Goal: Information Seeking & Learning: Learn about a topic

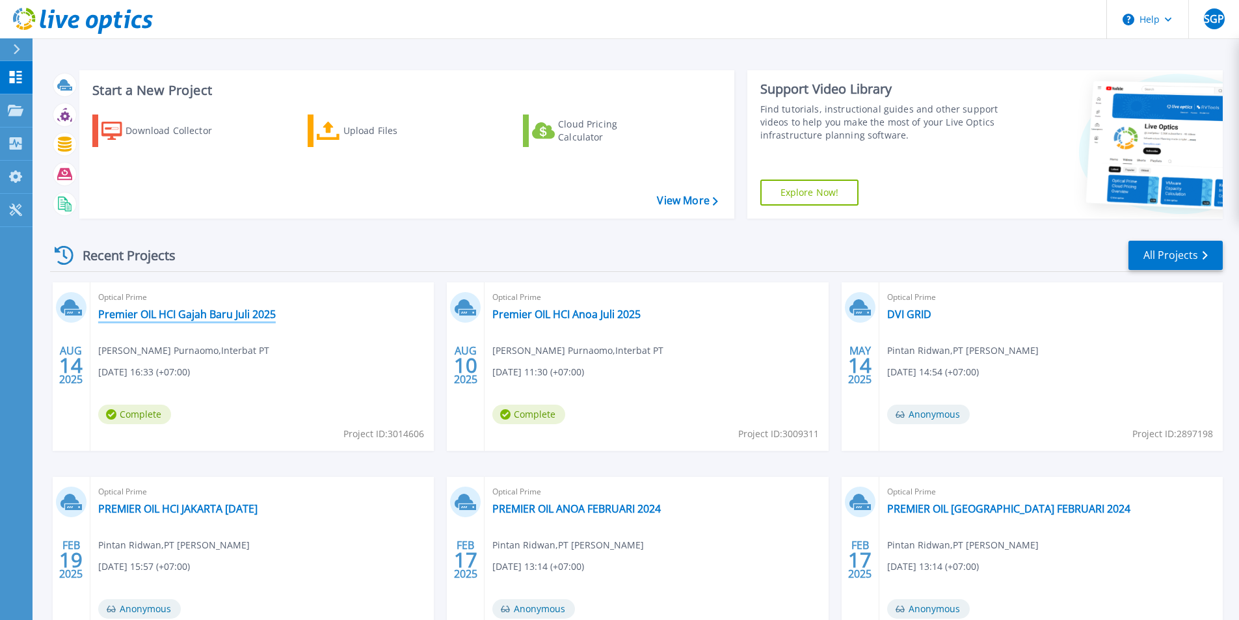
click at [255, 318] on link "Premier OIL HCI Gajah Baru Juli 2025" at bounding box center [187, 314] width 178 height 13
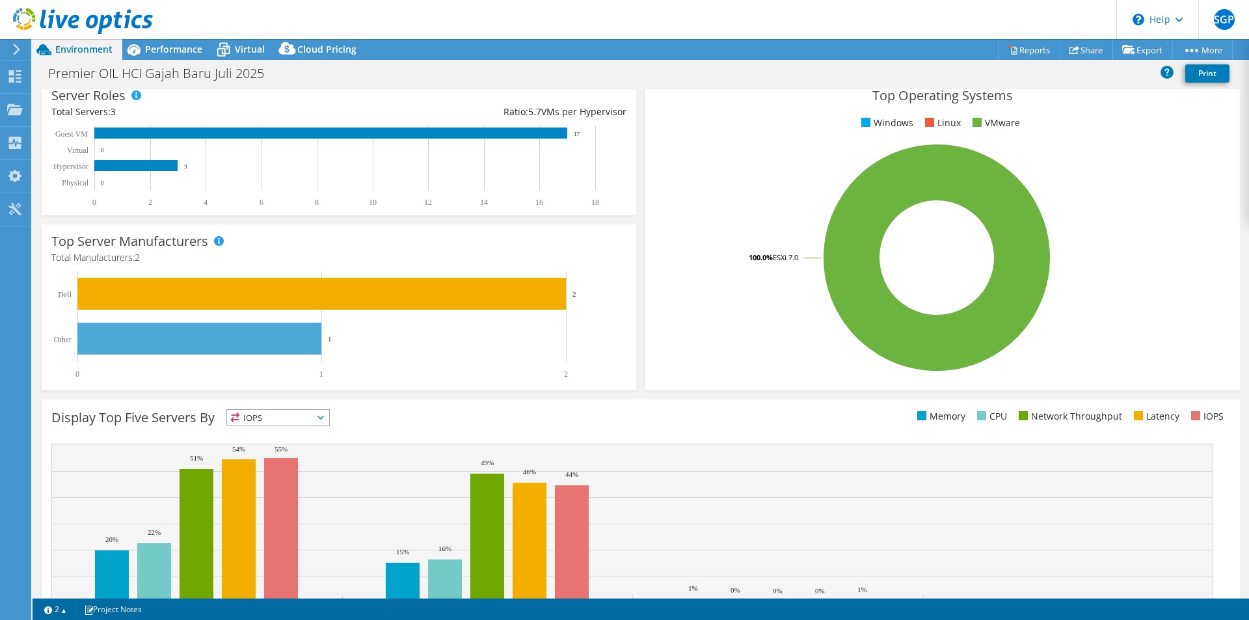
scroll to position [248, 0]
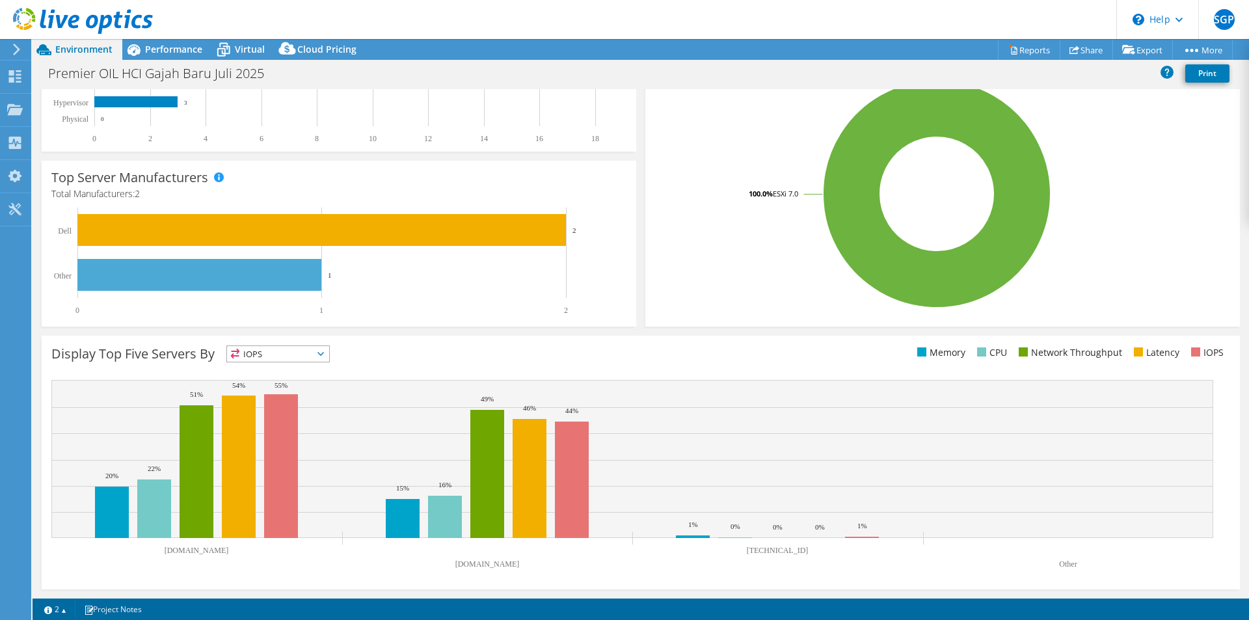
click at [271, 356] on span "IOPS" at bounding box center [278, 354] width 102 height 16
click at [271, 401] on li "CPU" at bounding box center [278, 407] width 102 height 18
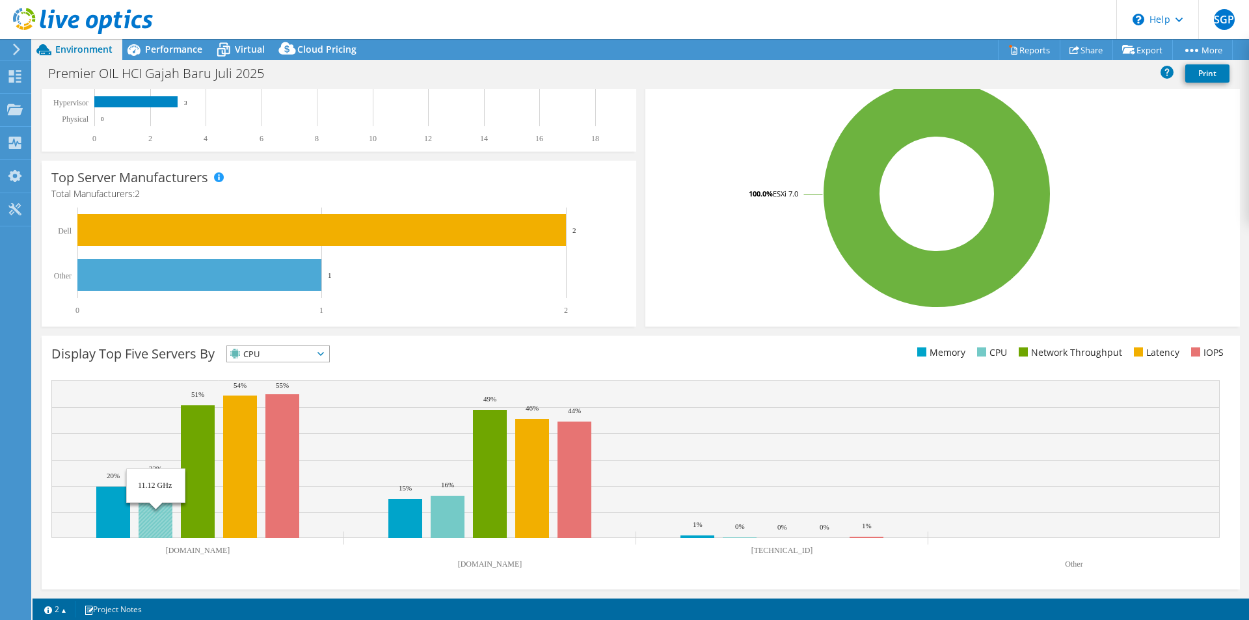
click at [158, 505] on rect at bounding box center [156, 508] width 34 height 59
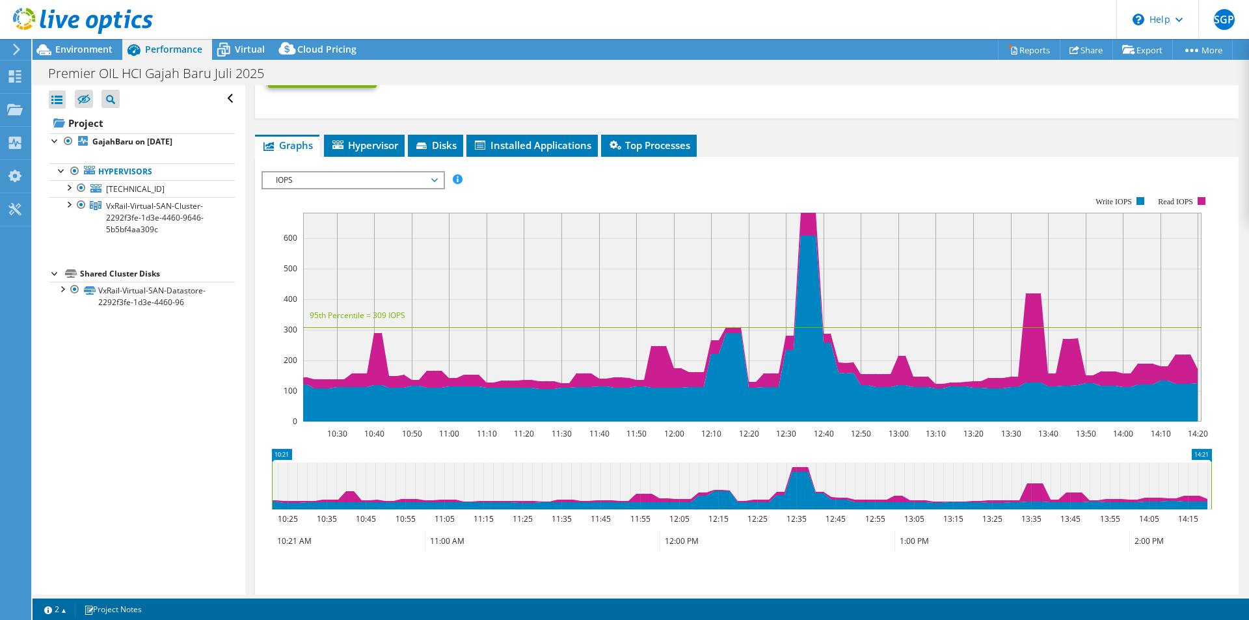
scroll to position [736, 0]
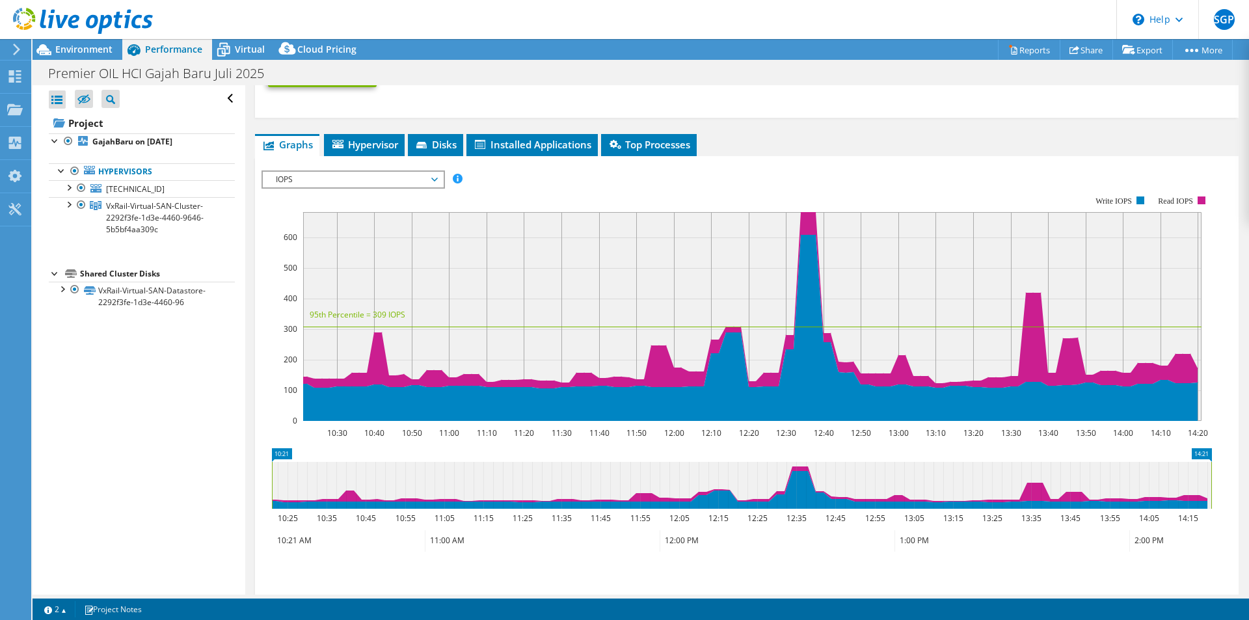
click at [400, 175] on span "IOPS" at bounding box center [352, 180] width 167 height 16
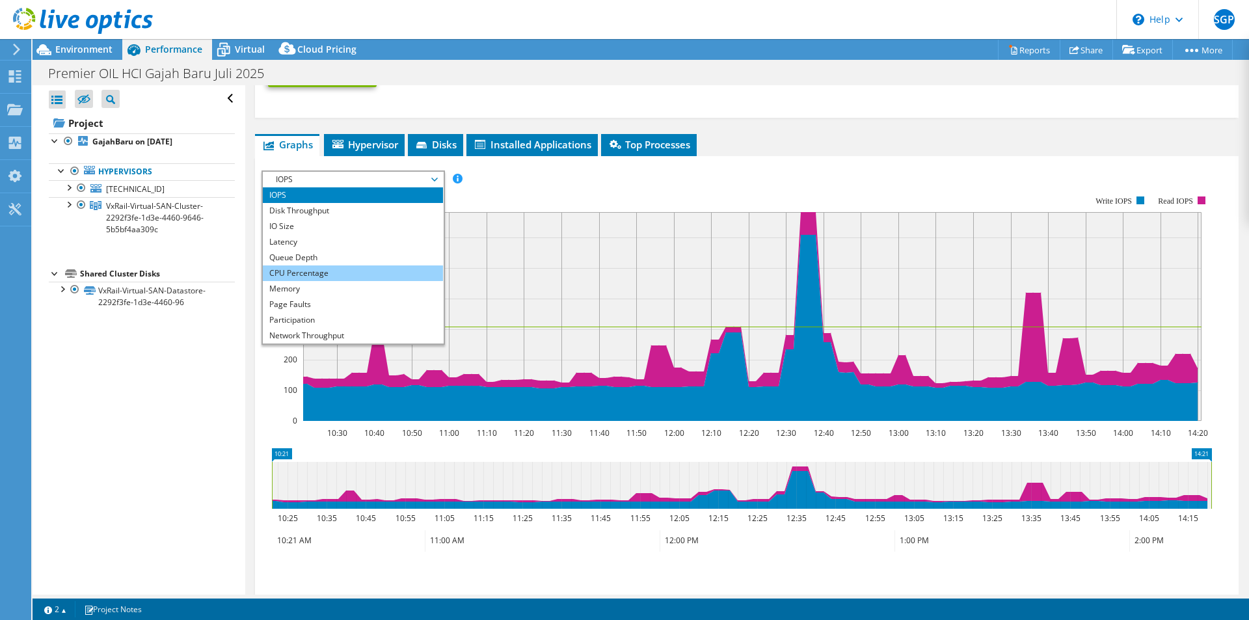
click at [372, 273] on li "CPU Percentage" at bounding box center [353, 273] width 180 height 16
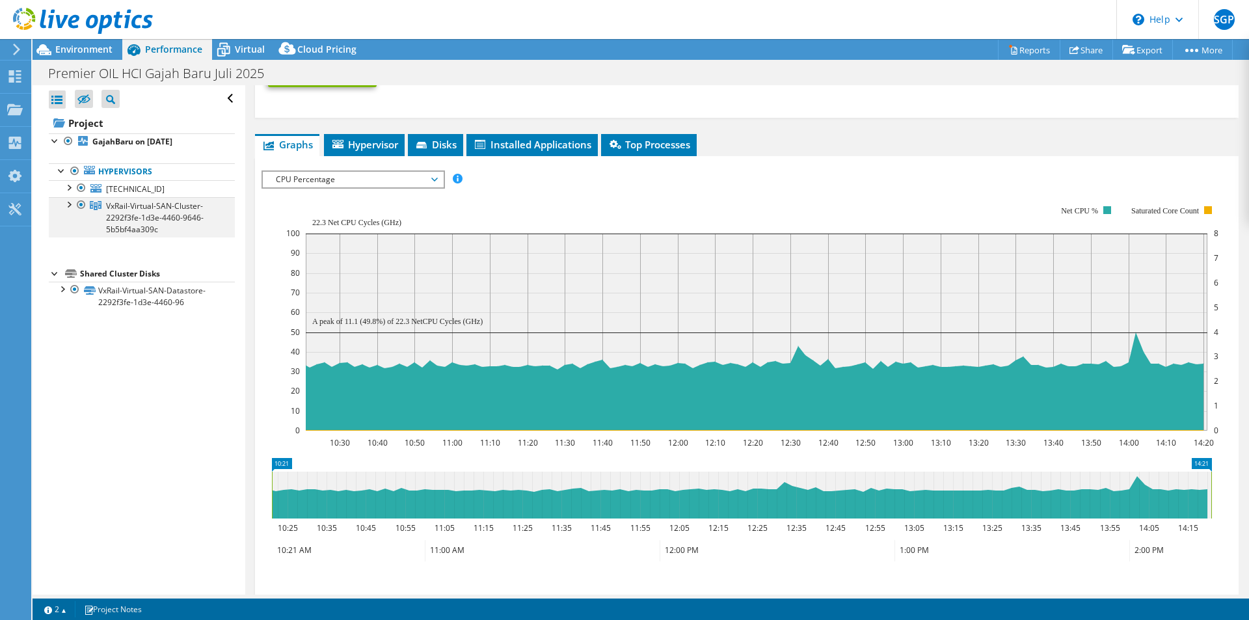
click at [69, 207] on div at bounding box center [68, 203] width 13 height 13
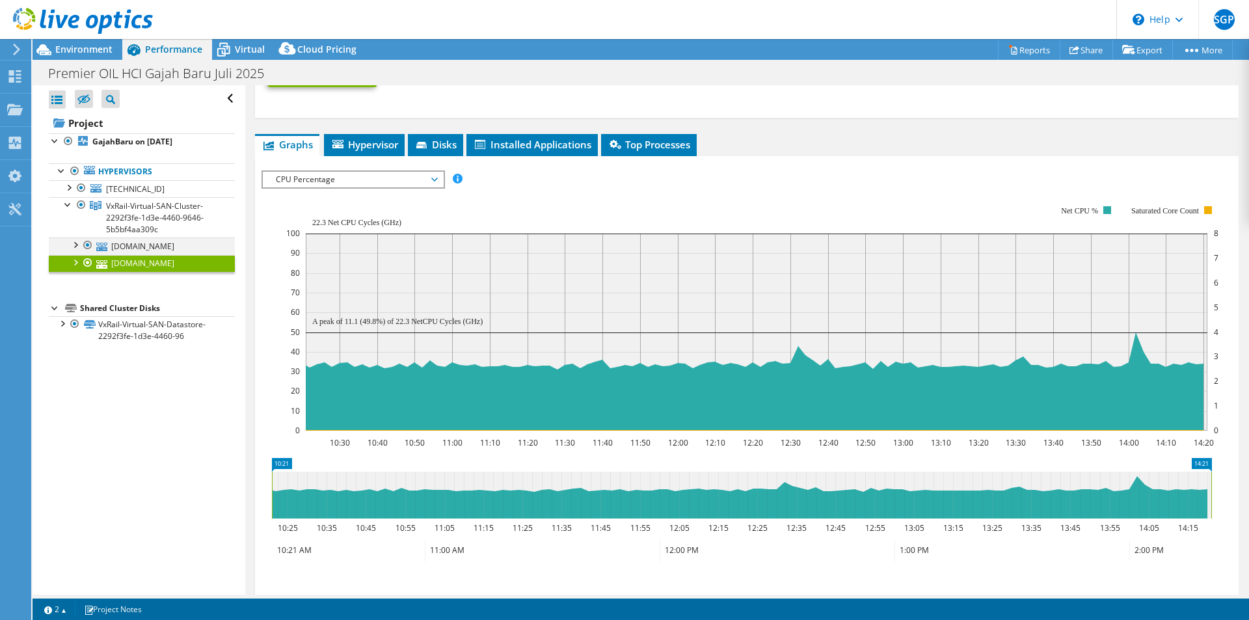
click at [75, 242] on div at bounding box center [74, 243] width 13 height 13
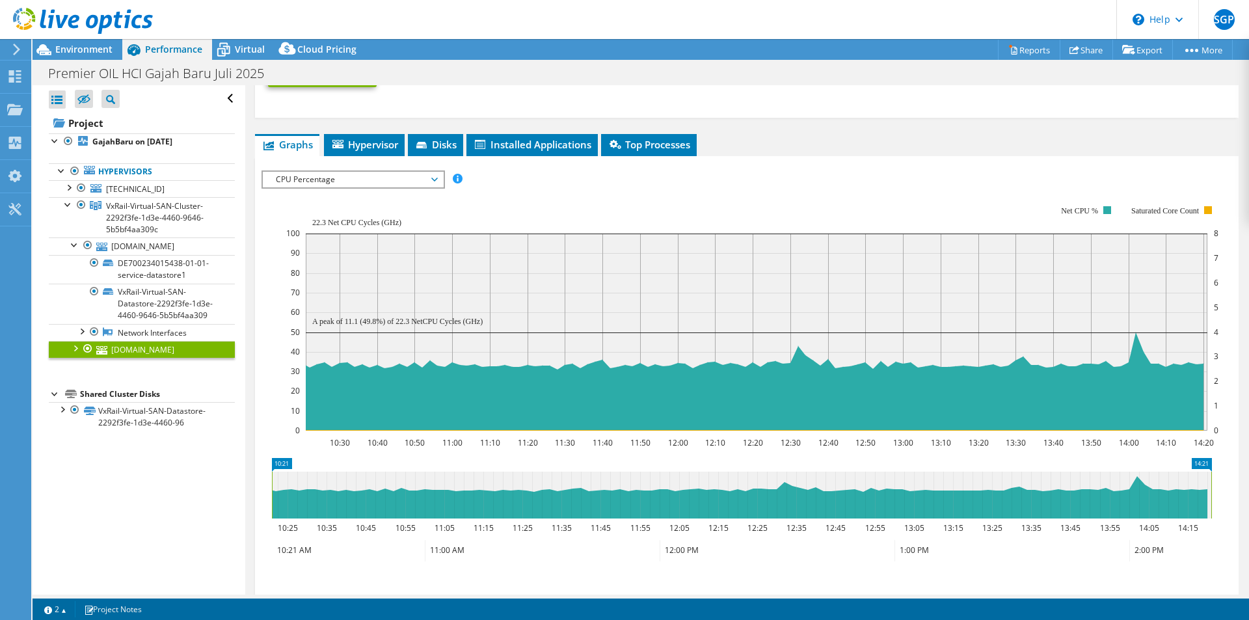
click at [73, 354] on div at bounding box center [74, 347] width 13 height 13
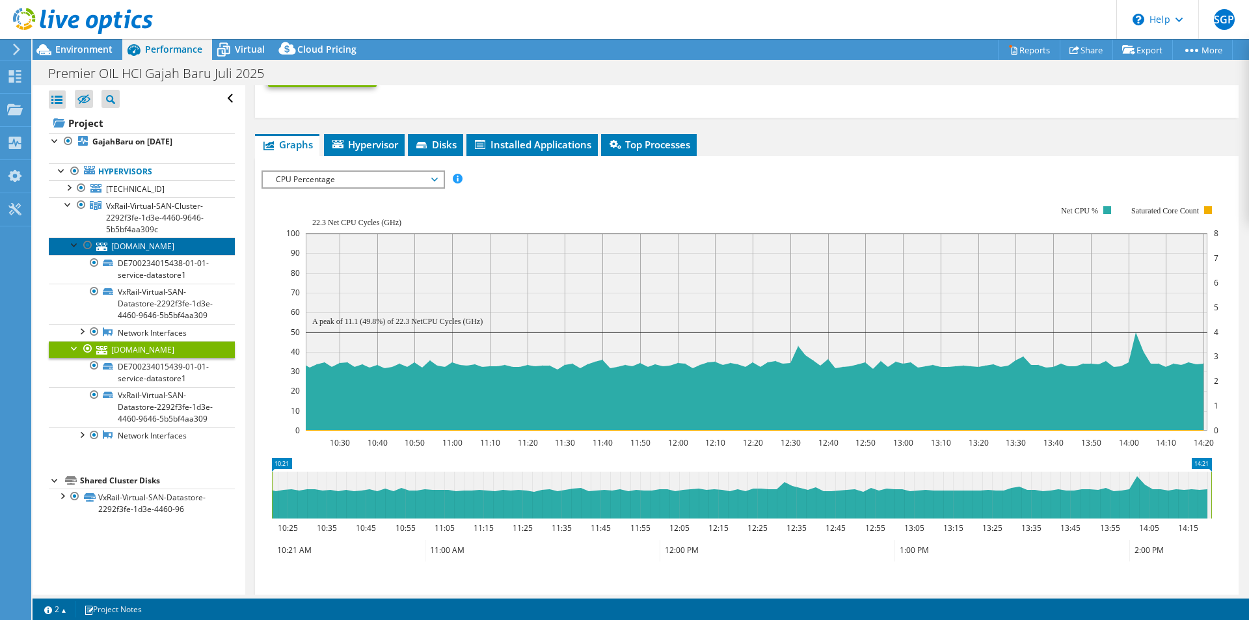
click at [175, 250] on link "ga0pesx02.he.harbourenergy.com" at bounding box center [142, 245] width 186 height 17
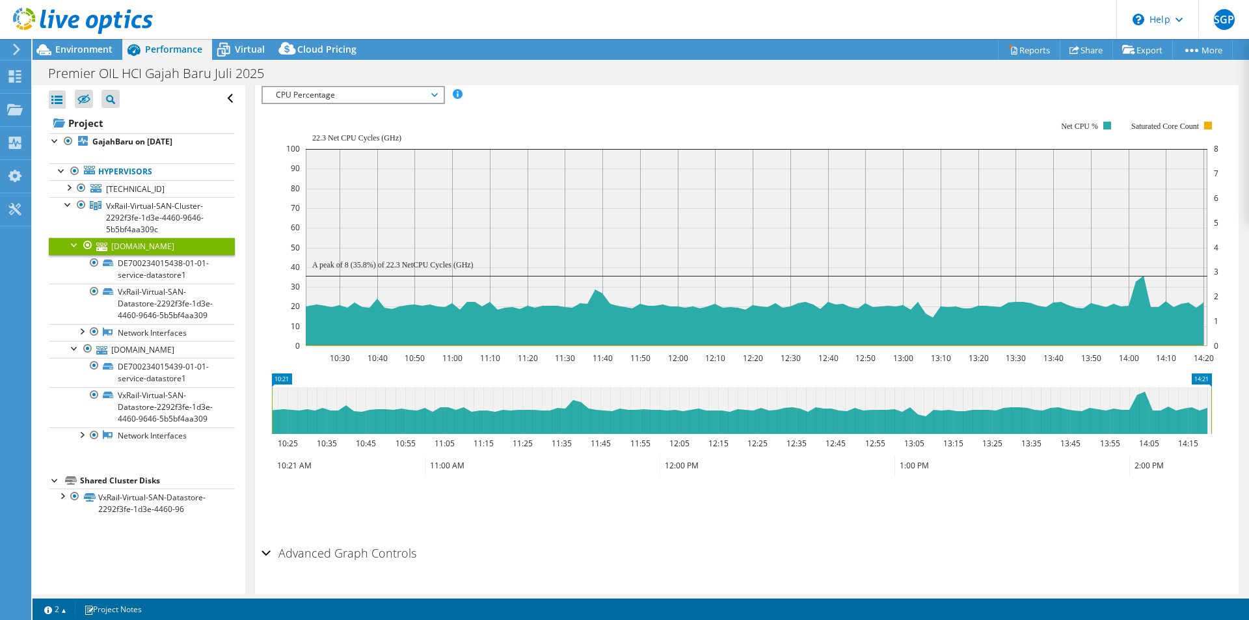
scroll to position [230, 0]
click at [63, 52] on span "Environment" at bounding box center [83, 49] width 57 height 12
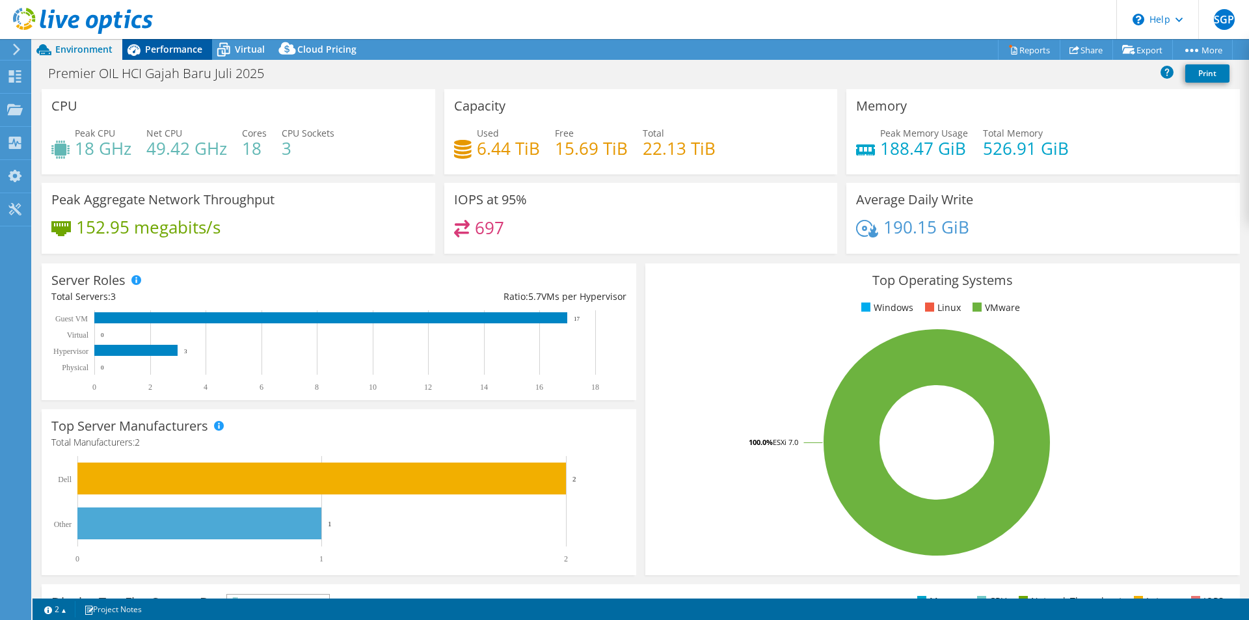
click at [152, 50] on span "Performance" at bounding box center [173, 49] width 57 height 12
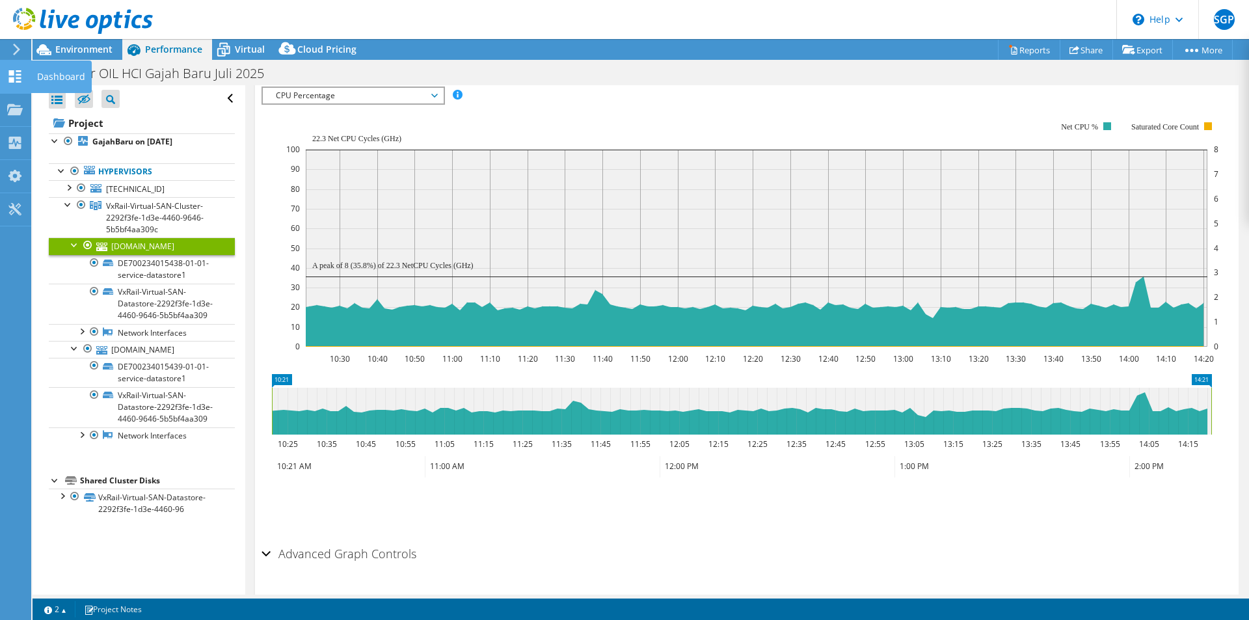
click at [14, 72] on icon at bounding box center [15, 76] width 16 height 12
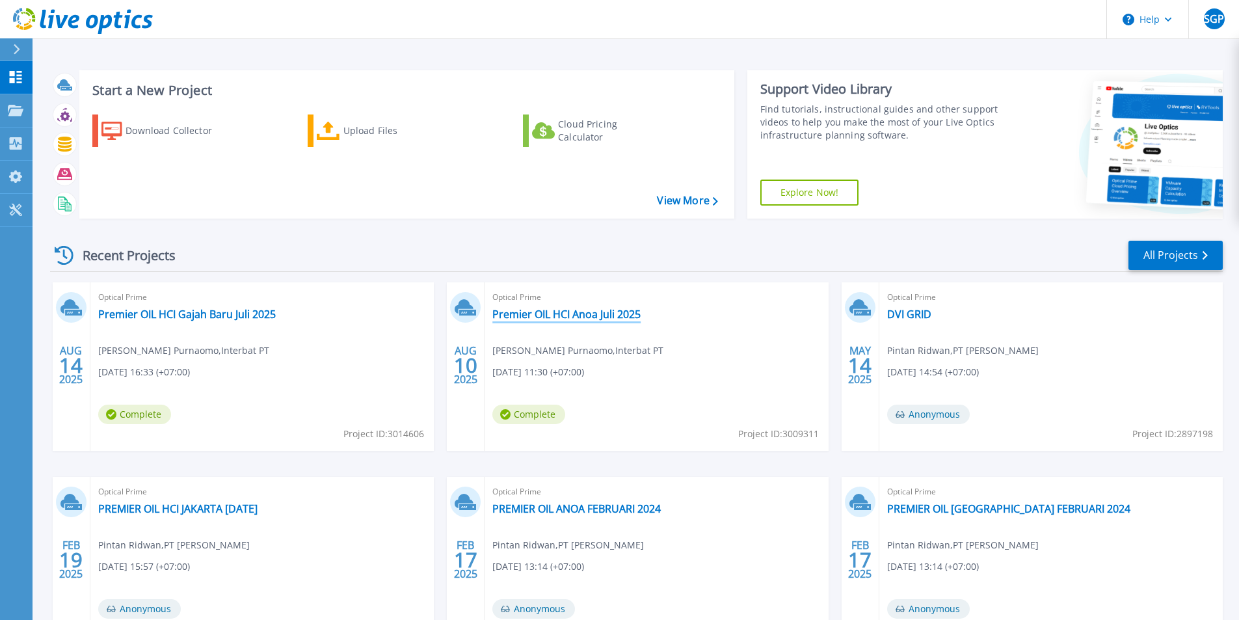
click at [512, 317] on link "Premier OIL HCI Anoa Juli 2025" at bounding box center [566, 314] width 148 height 13
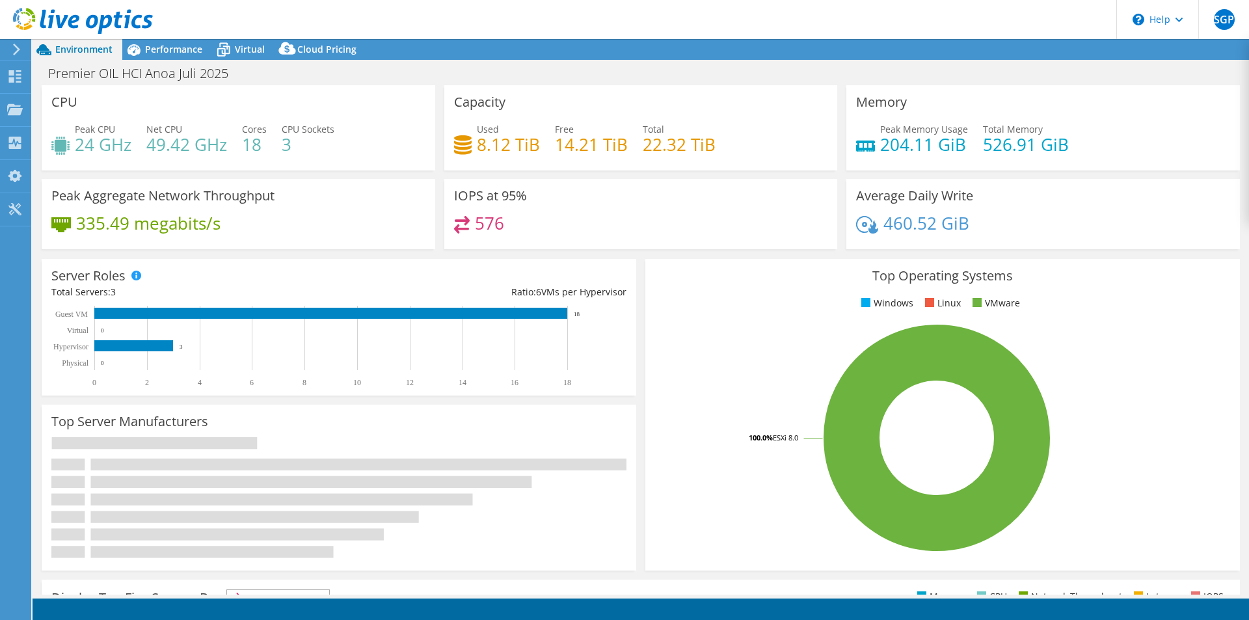
select select "USD"
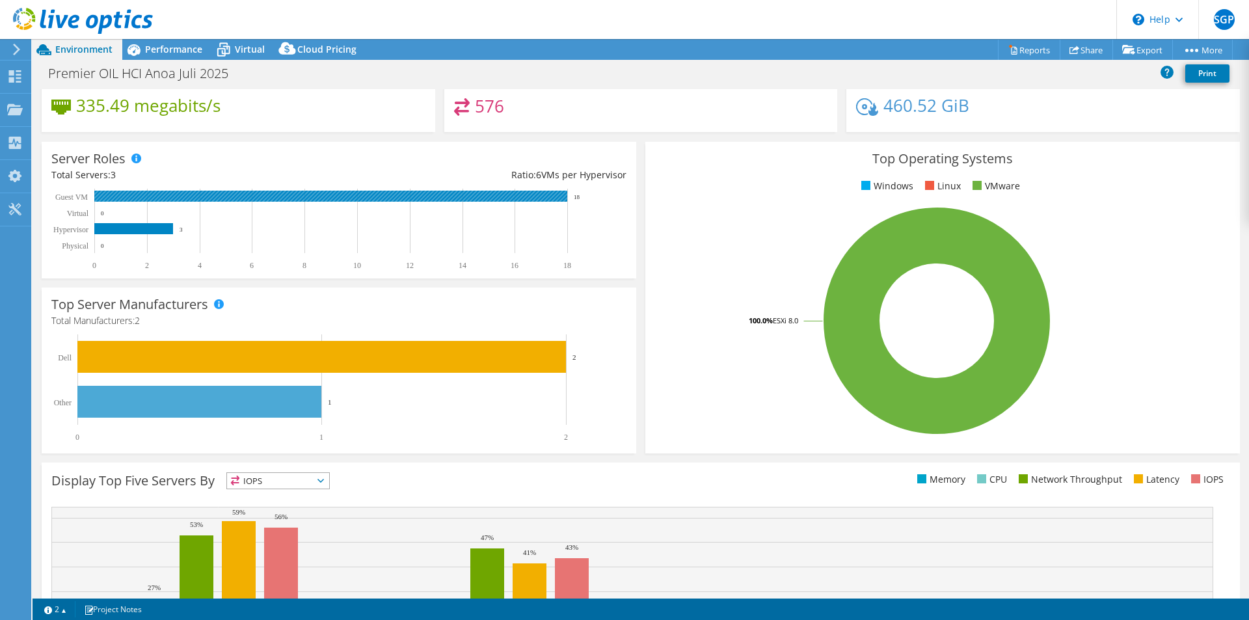
scroll to position [248, 0]
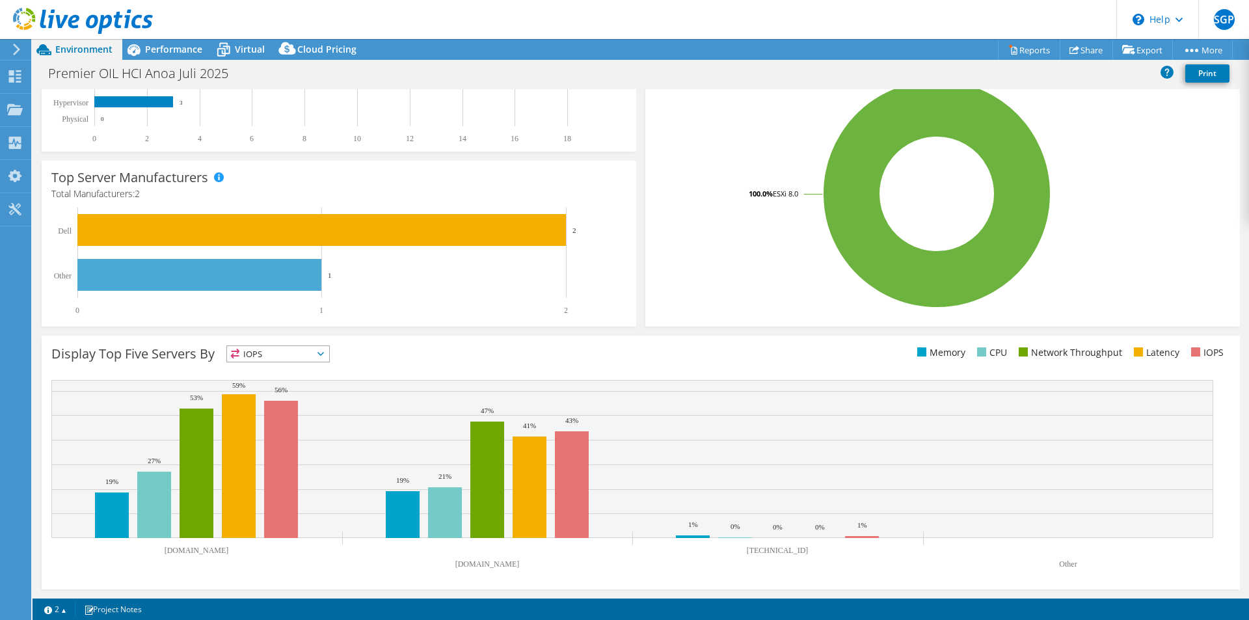
click at [282, 358] on span "IOPS" at bounding box center [278, 354] width 102 height 16
click at [280, 401] on li "CPU" at bounding box center [278, 407] width 102 height 18
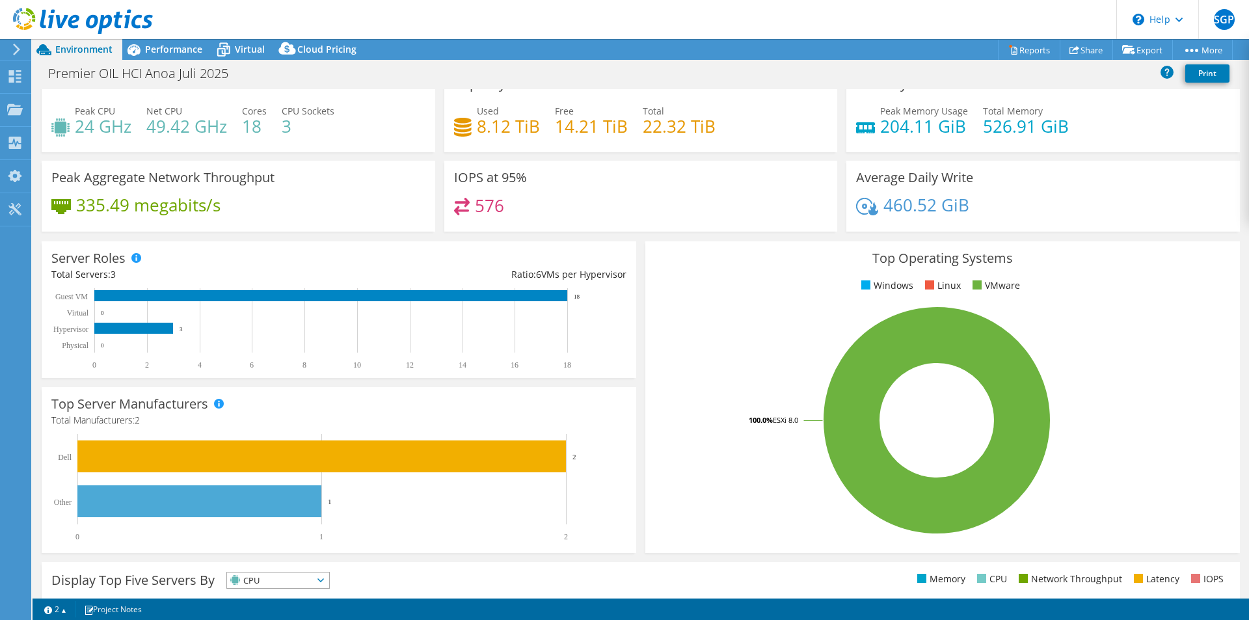
scroll to position [20, 0]
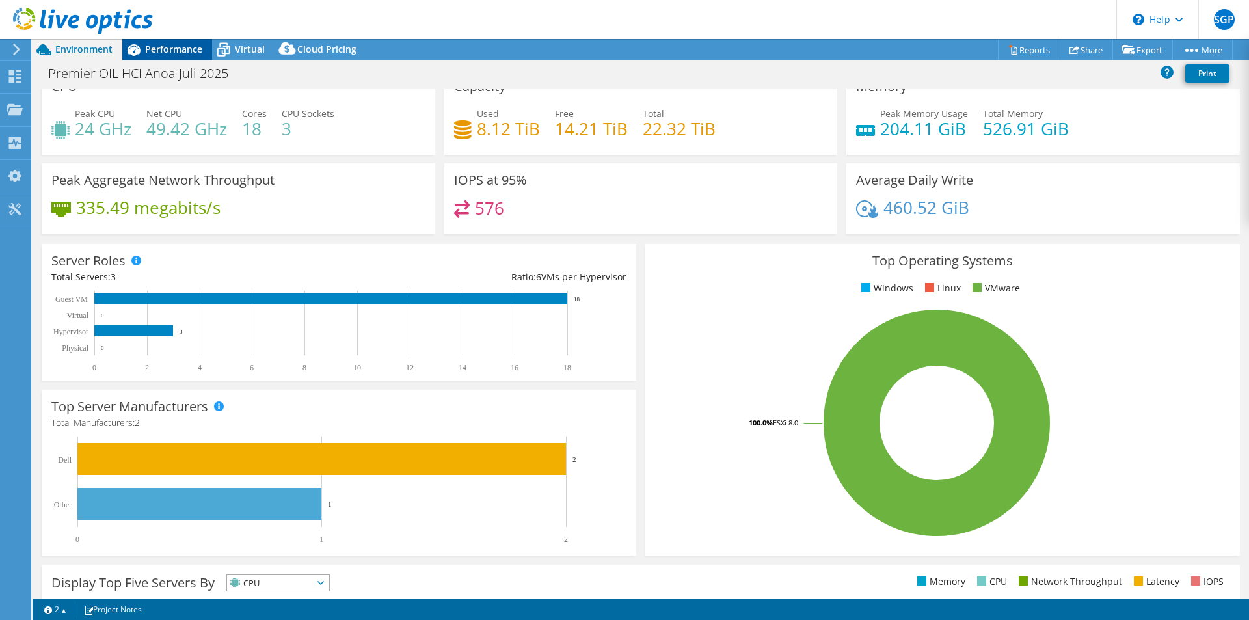
click at [169, 53] on span "Performance" at bounding box center [173, 49] width 57 height 12
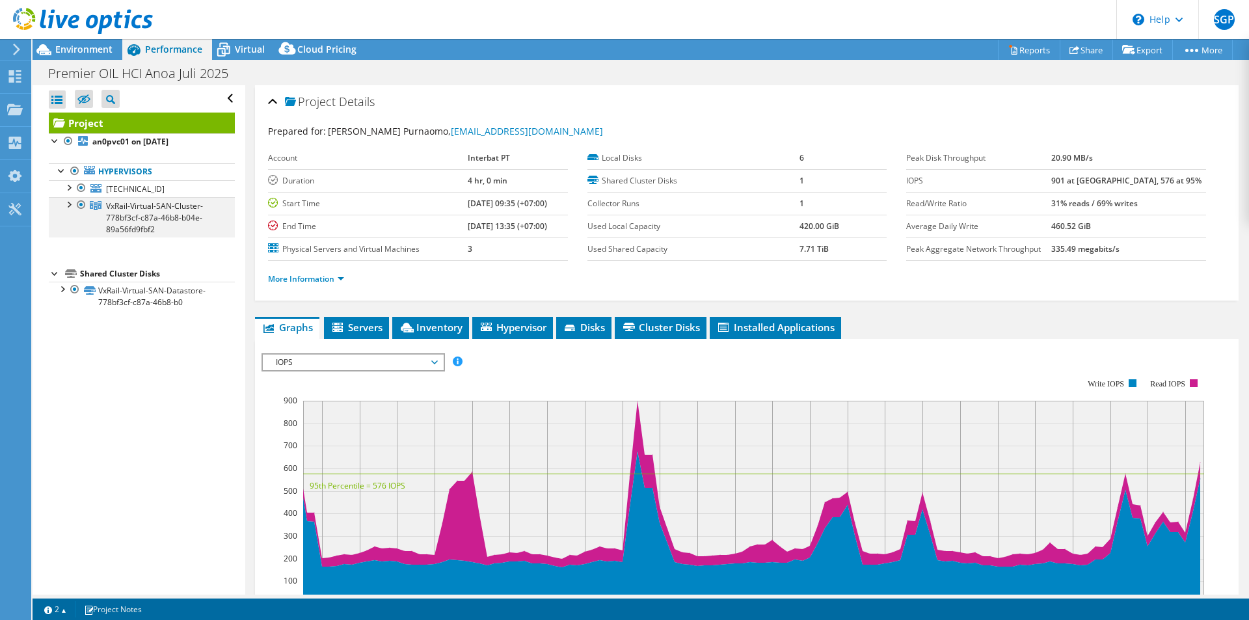
click at [72, 204] on div at bounding box center [68, 203] width 13 height 13
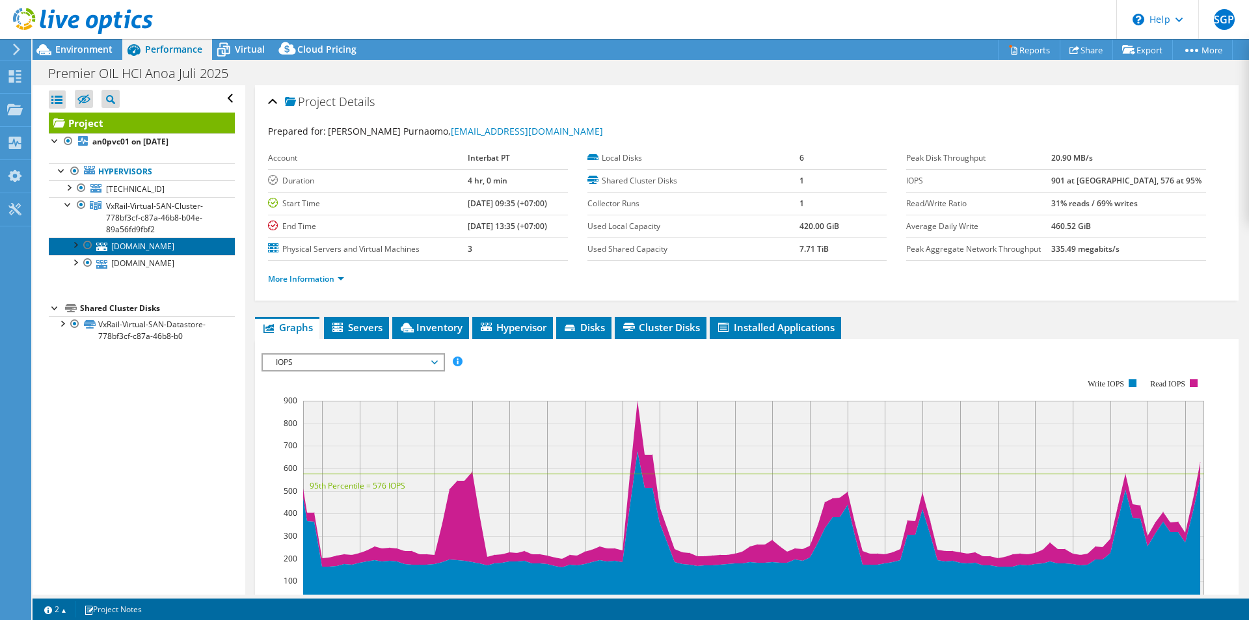
click at [127, 246] on link "an0pesx02.he.harbourenergy.com" at bounding box center [142, 245] width 186 height 17
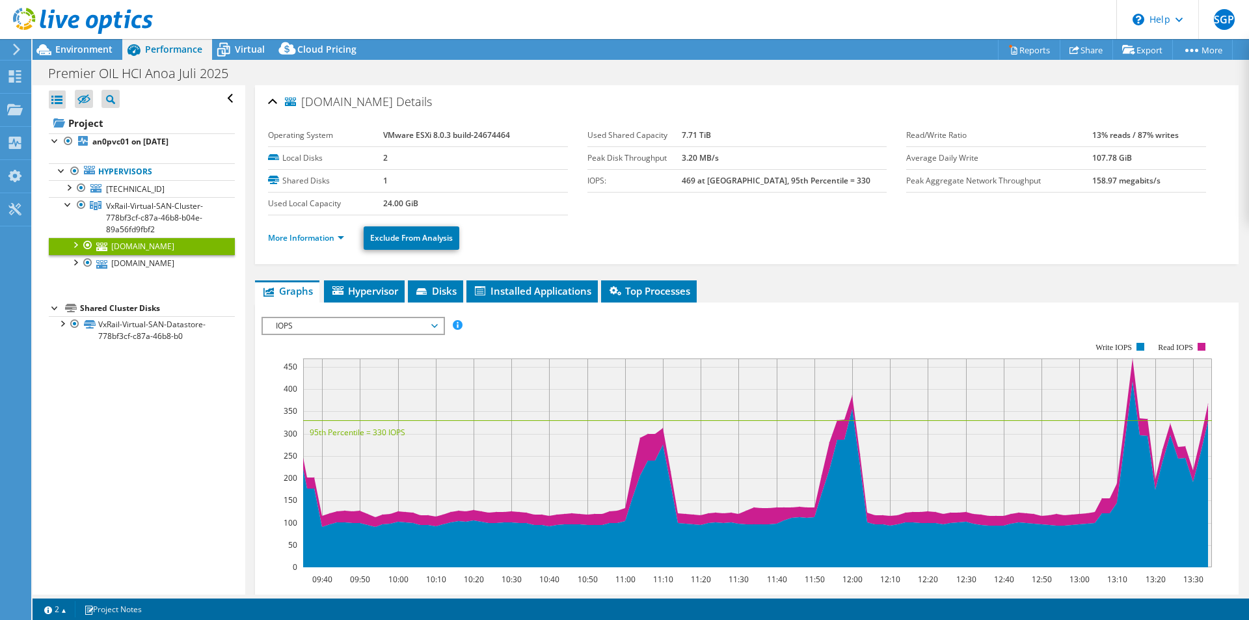
click at [301, 321] on span "IOPS" at bounding box center [352, 326] width 167 height 16
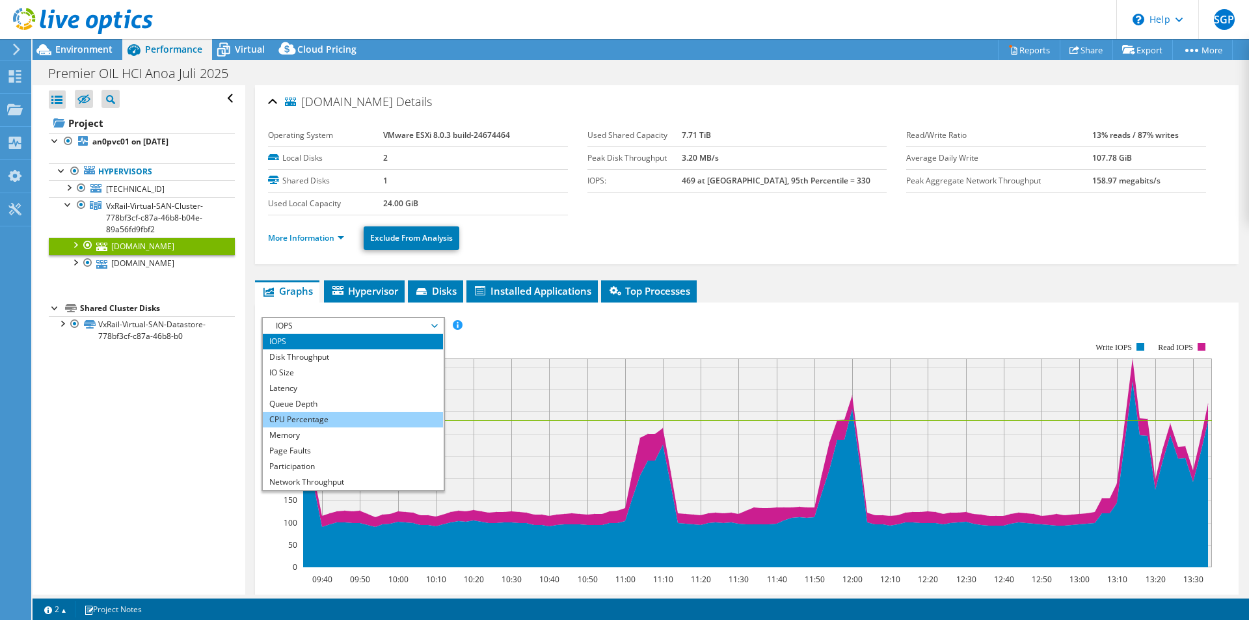
click at [312, 418] on li "CPU Percentage" at bounding box center [353, 420] width 180 height 16
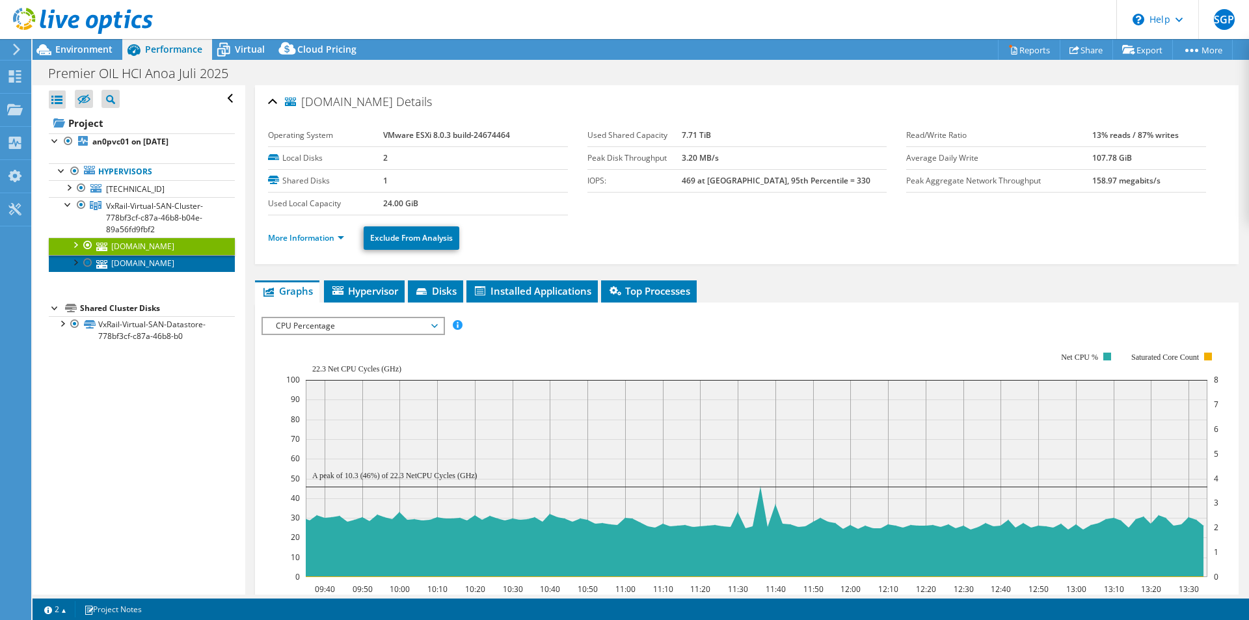
click at [165, 260] on link "an0pesx03.he.harbourenergy.com" at bounding box center [142, 263] width 186 height 17
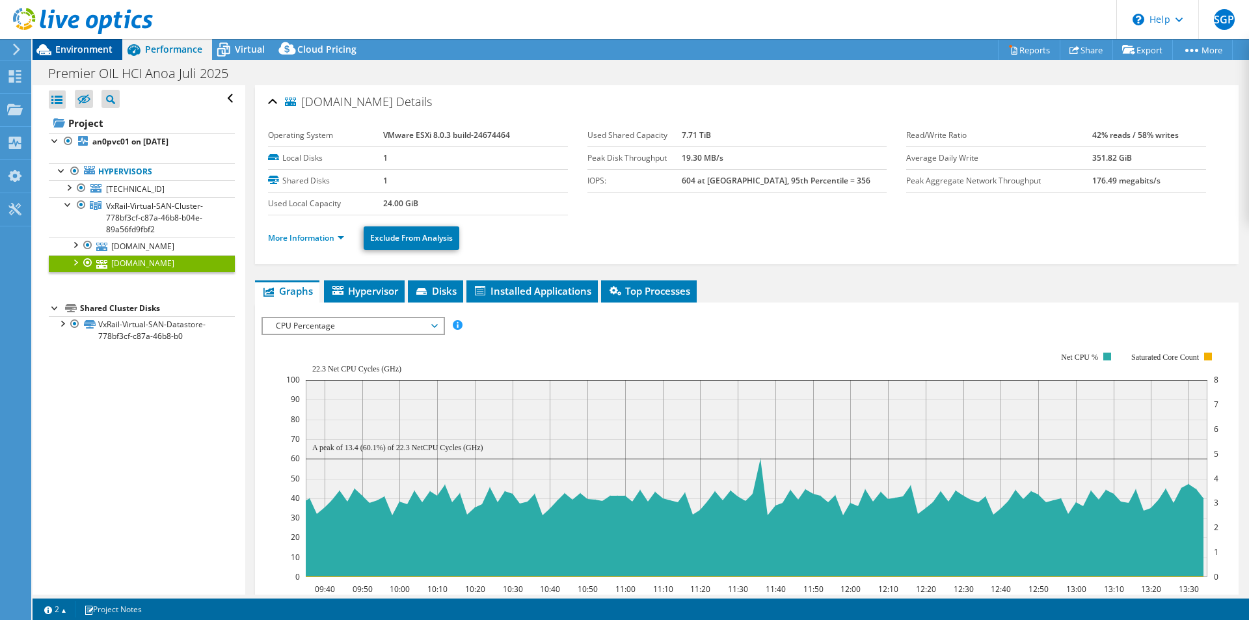
click at [85, 53] on span "Environment" at bounding box center [83, 49] width 57 height 12
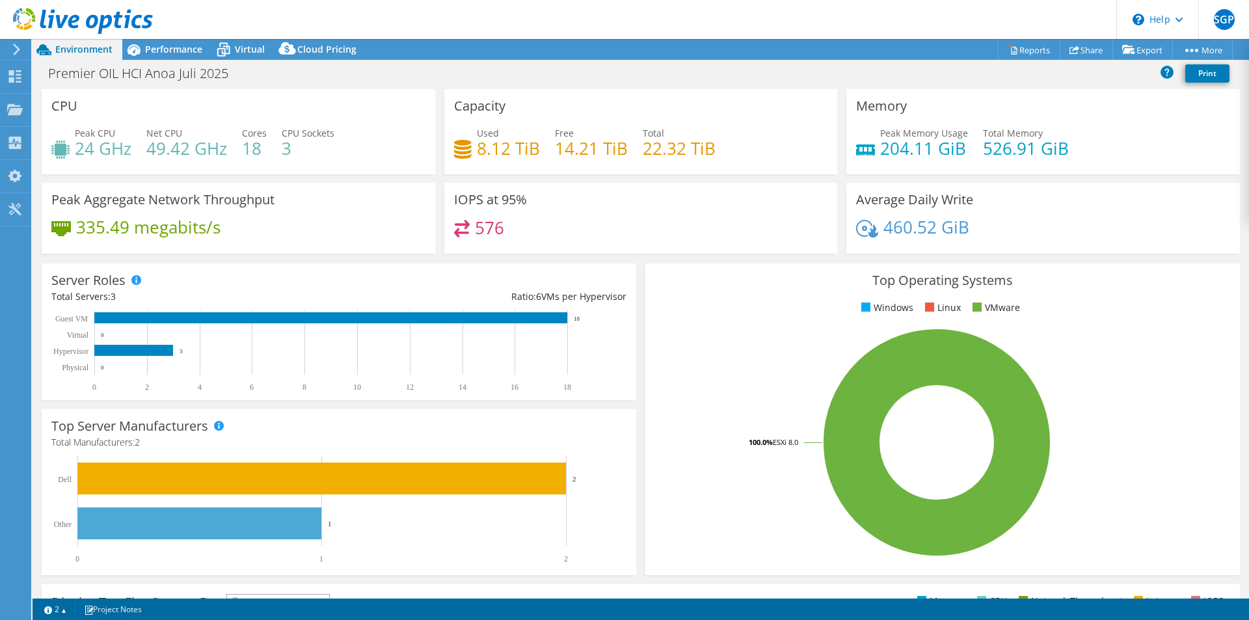
scroll to position [248, 0]
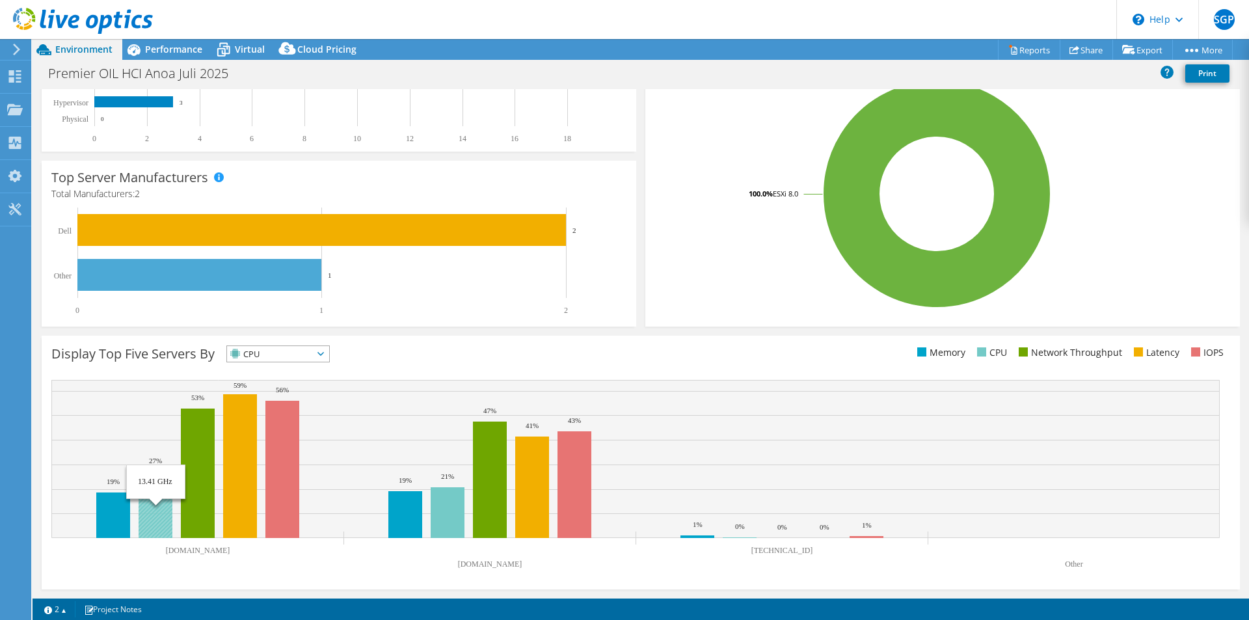
click at [163, 502] on rect at bounding box center [156, 505] width 34 height 66
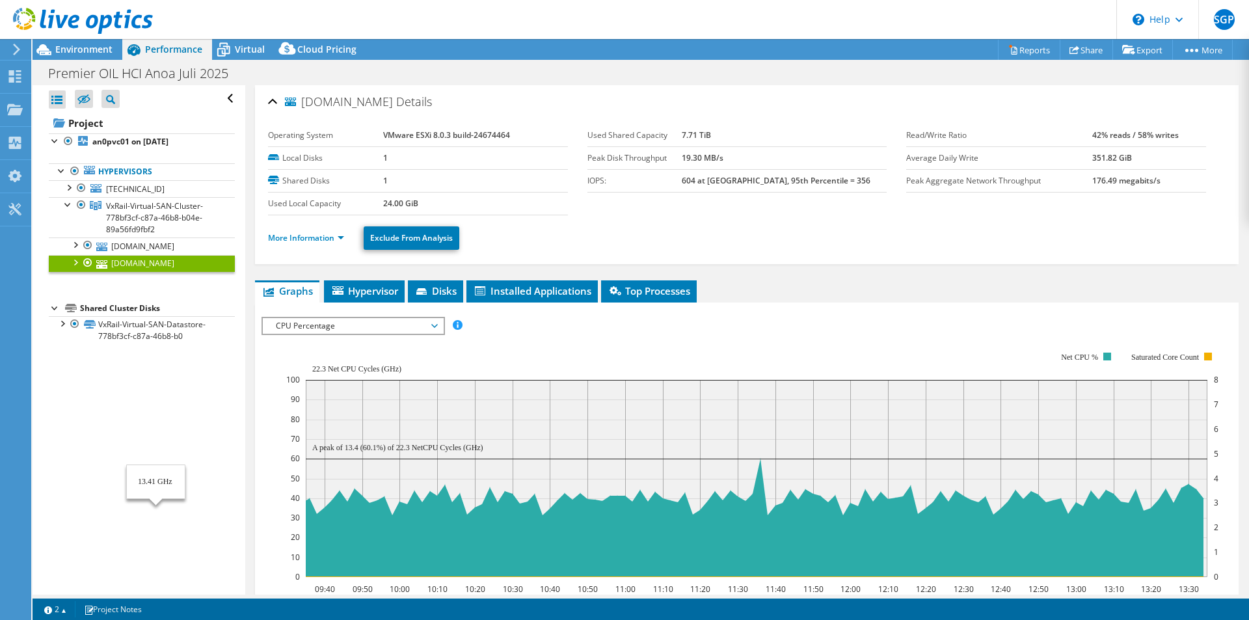
scroll to position [0, 0]
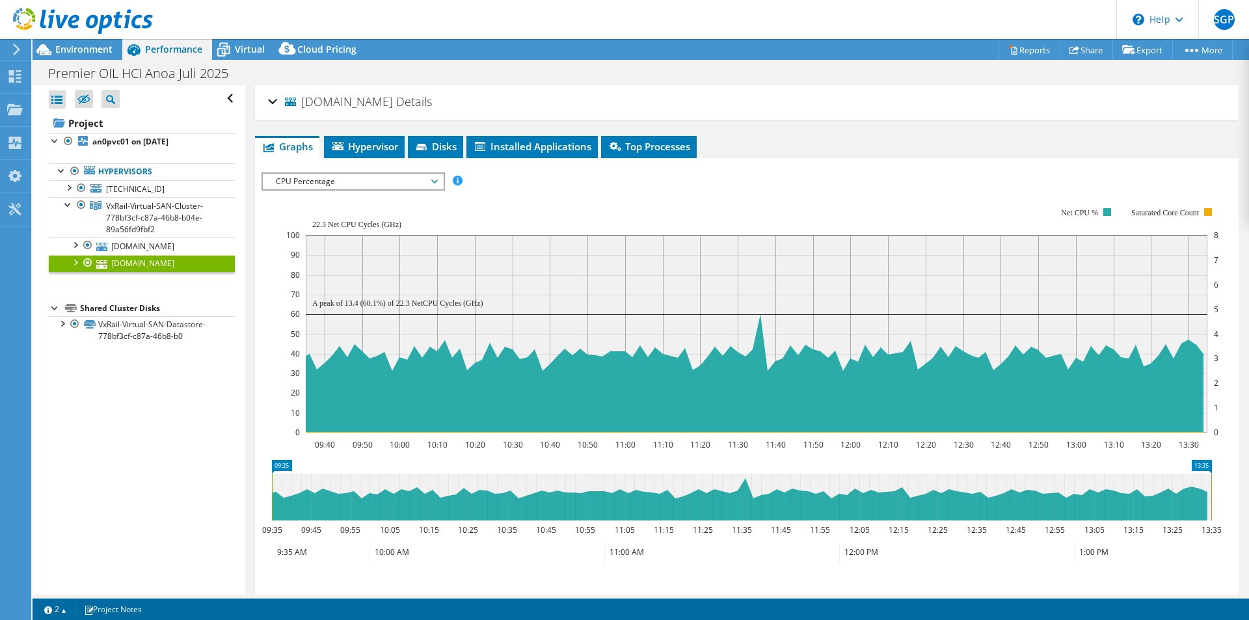
drag, startPoint x: 849, startPoint y: 387, endPoint x: 1144, endPoint y: 183, distance: 357.6
click at [1144, 183] on div "IOPS Disk Throughput IO Size Latency Queue Depth CPU Percentage Memory Page Fau…" at bounding box center [746, 181] width 970 height 18
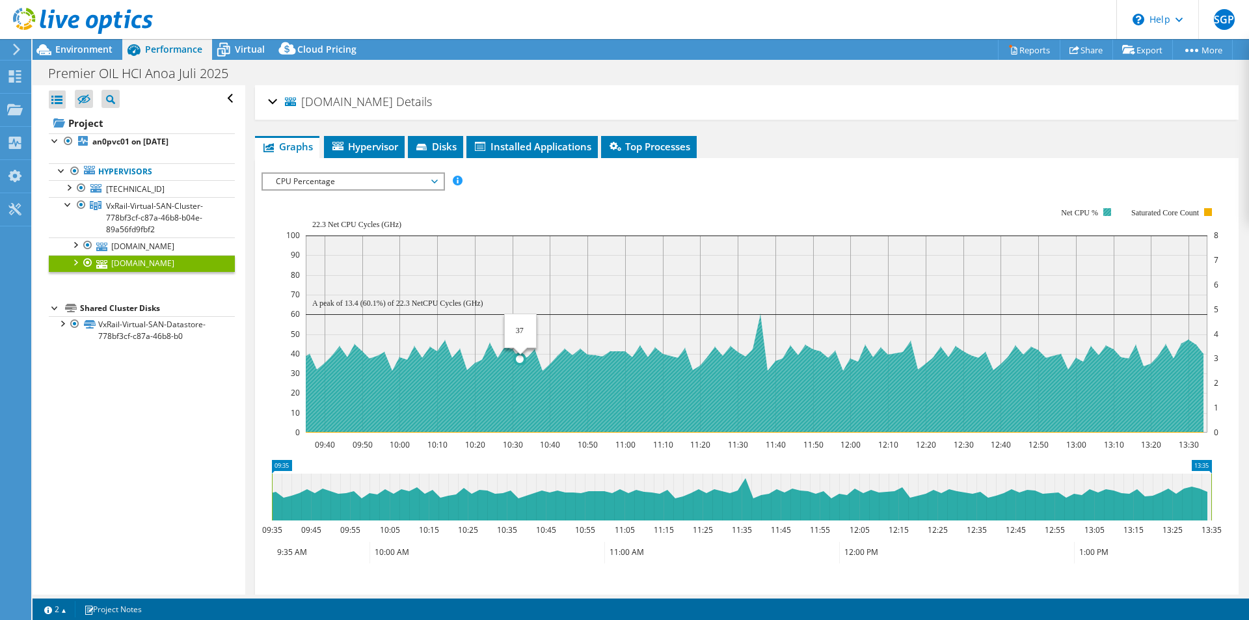
drag, startPoint x: 481, startPoint y: 413, endPoint x: 519, endPoint y: 384, distance: 47.7
click at [519, 384] on icon at bounding box center [753, 373] width 902 height 118
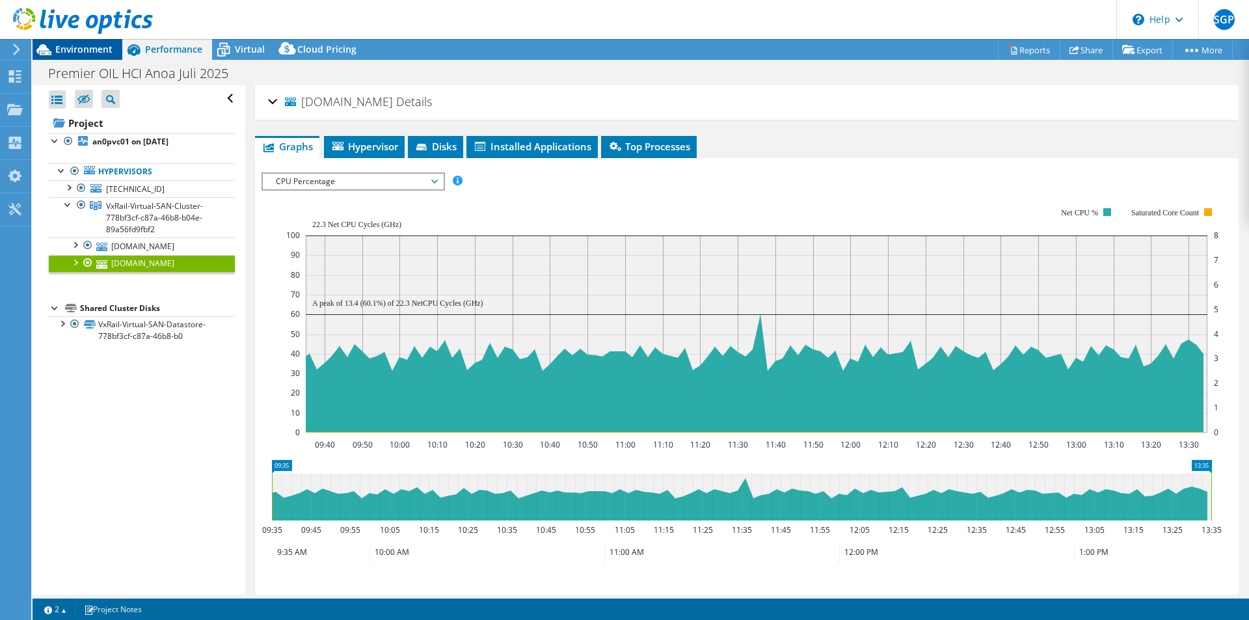
click at [85, 47] on span "Environment" at bounding box center [83, 49] width 57 height 12
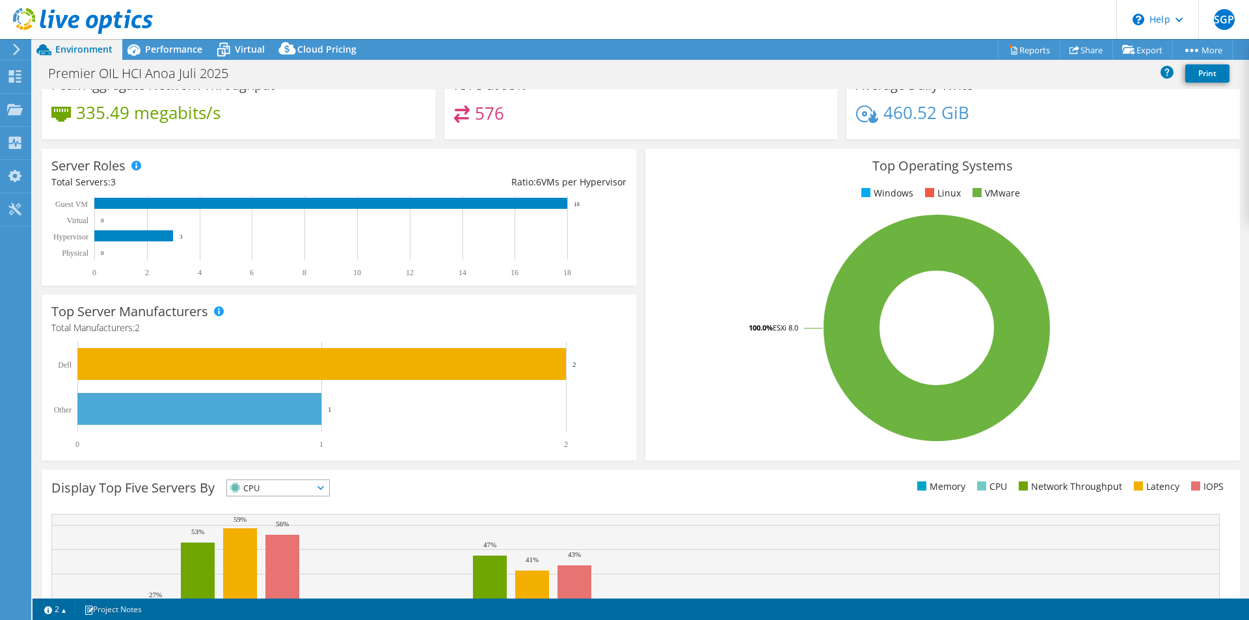
scroll to position [248, 0]
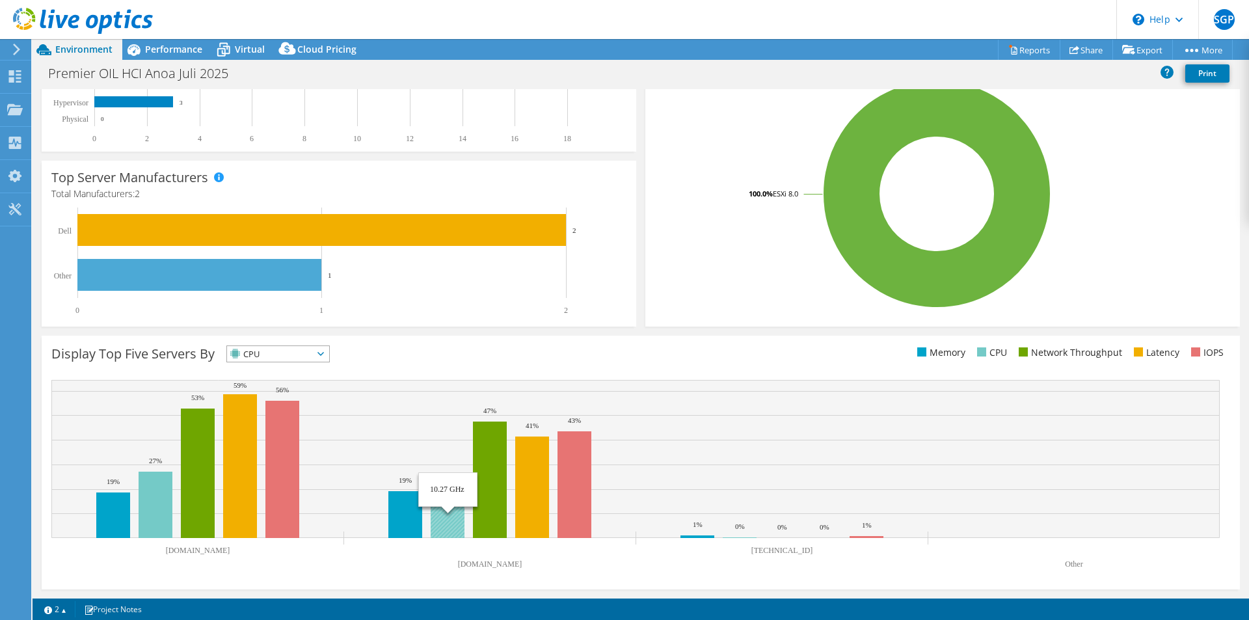
click at [448, 517] on rect at bounding box center [448, 512] width 34 height 51
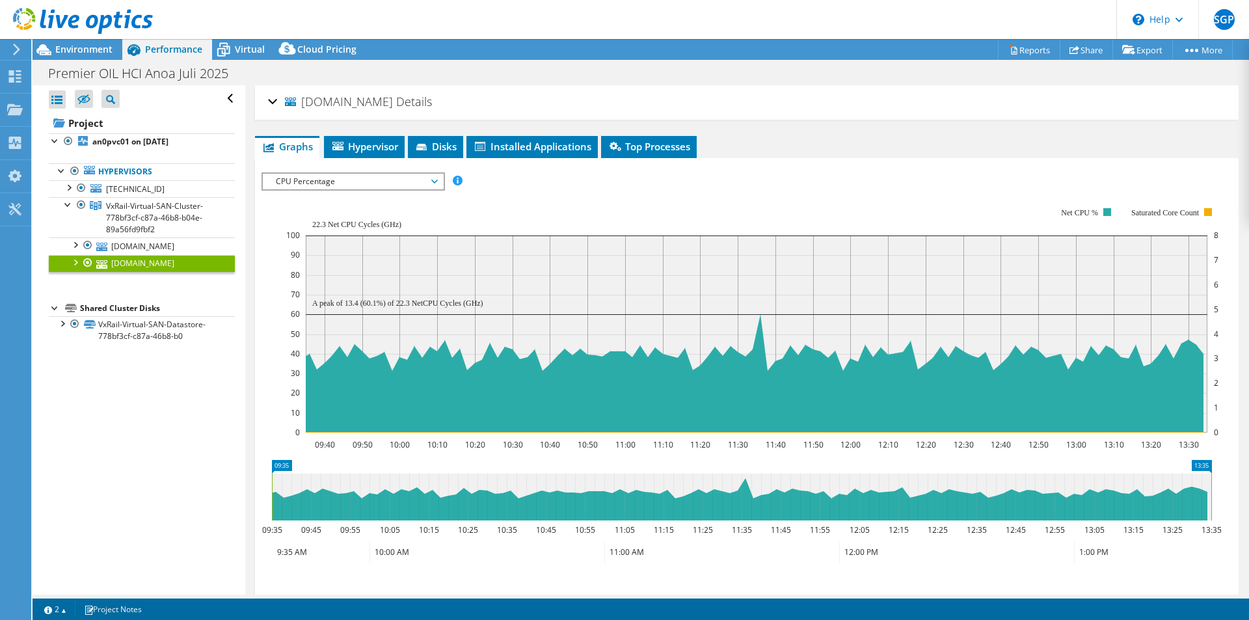
scroll to position [0, 0]
click at [448, 517] on icon at bounding box center [741, 497] width 939 height 47
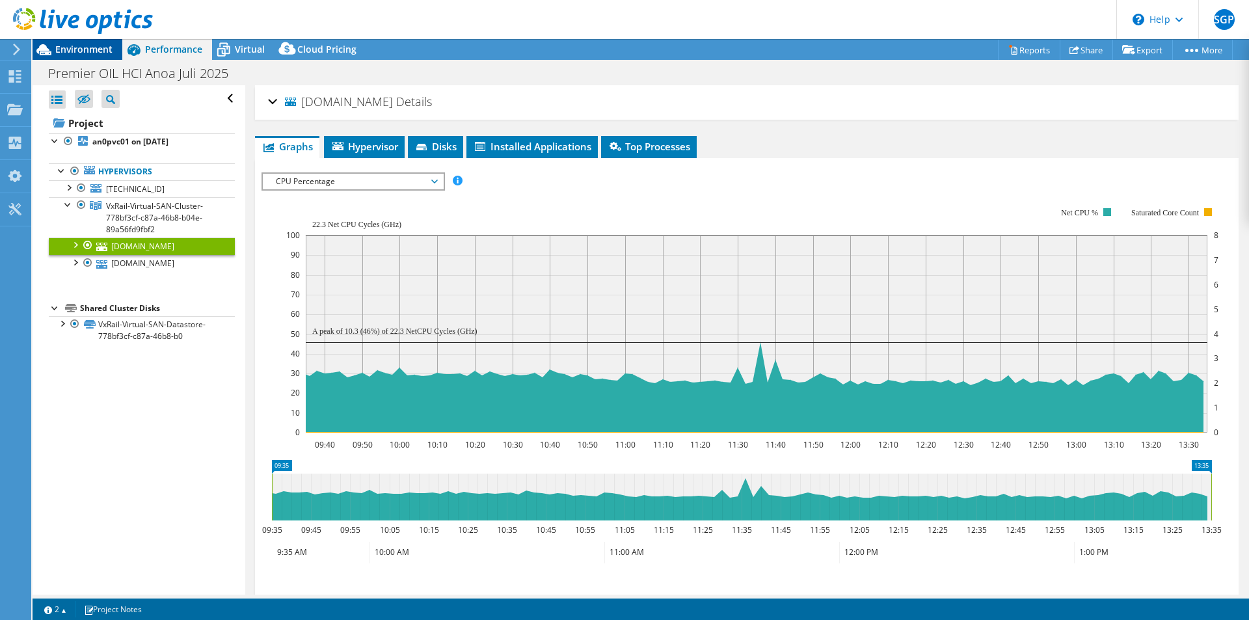
click at [63, 50] on span "Environment" at bounding box center [83, 49] width 57 height 12
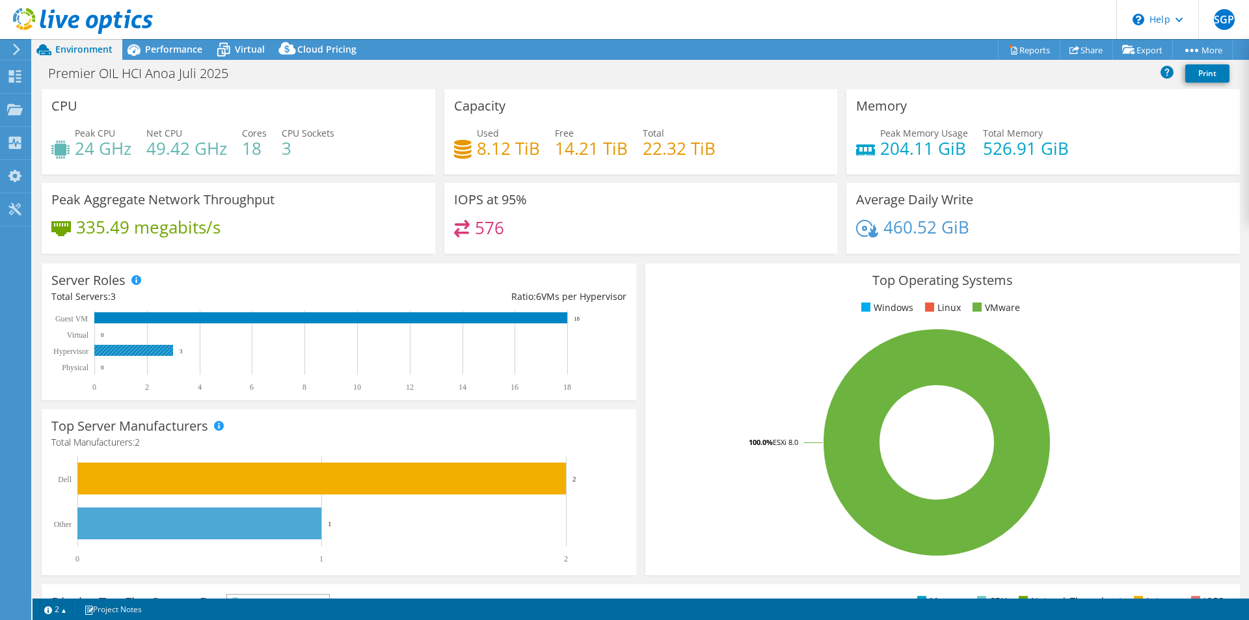
scroll to position [248, 0]
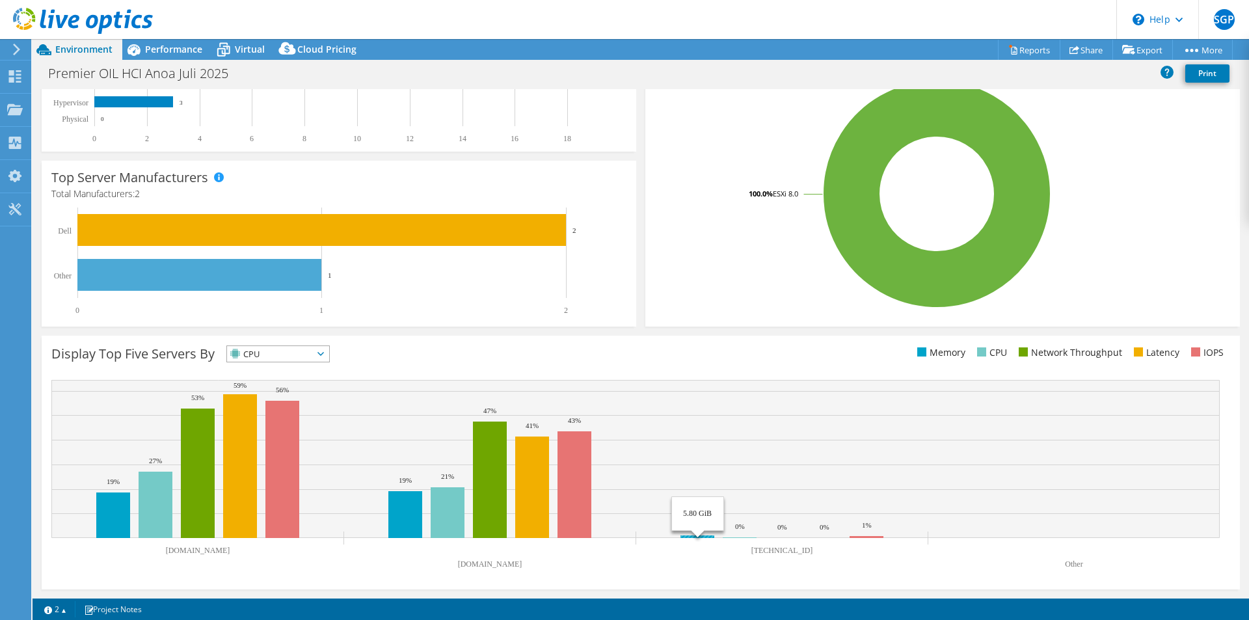
drag, startPoint x: 702, startPoint y: 537, endPoint x: 703, endPoint y: 544, distance: 7.3
click at [703, 544] on rect at bounding box center [635, 477] width 1168 height 195
click at [454, 490] on rect at bounding box center [448, 512] width 34 height 51
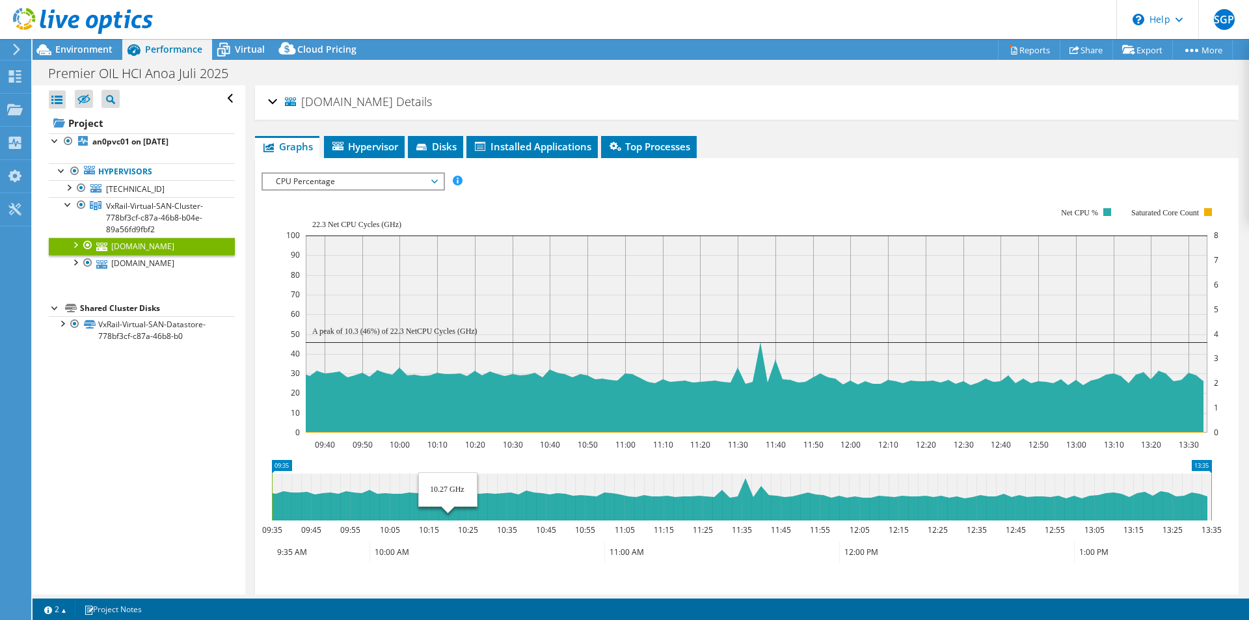
scroll to position [0, 0]
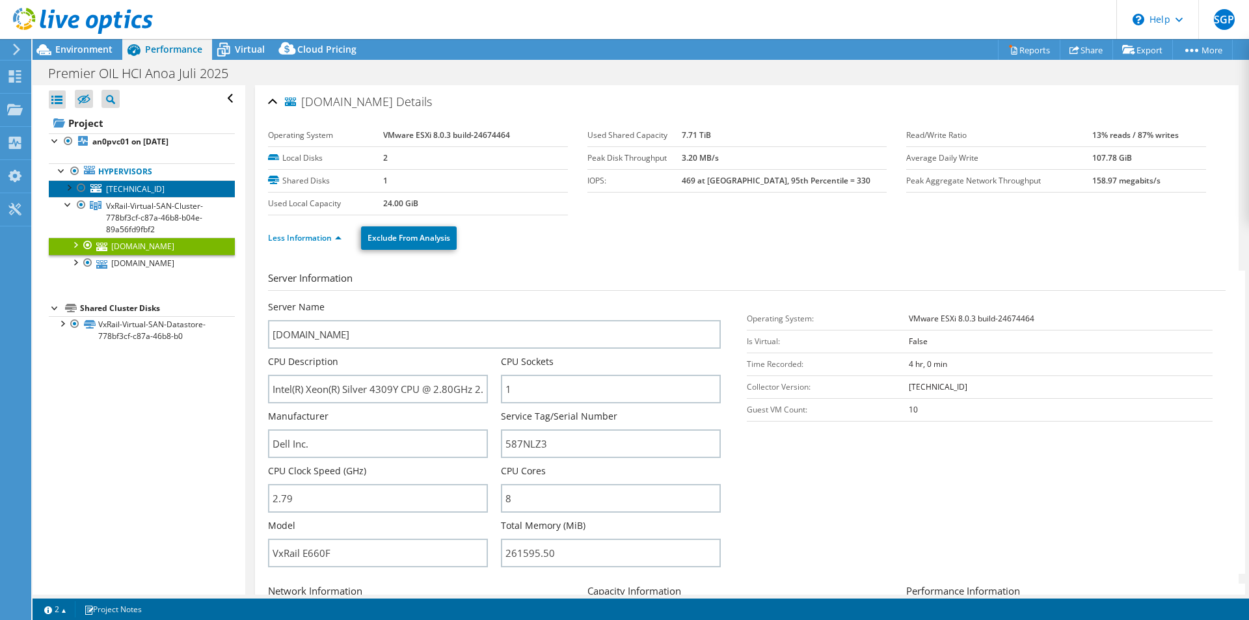
click at [125, 189] on span "10.171.122.144" at bounding box center [135, 188] width 59 height 11
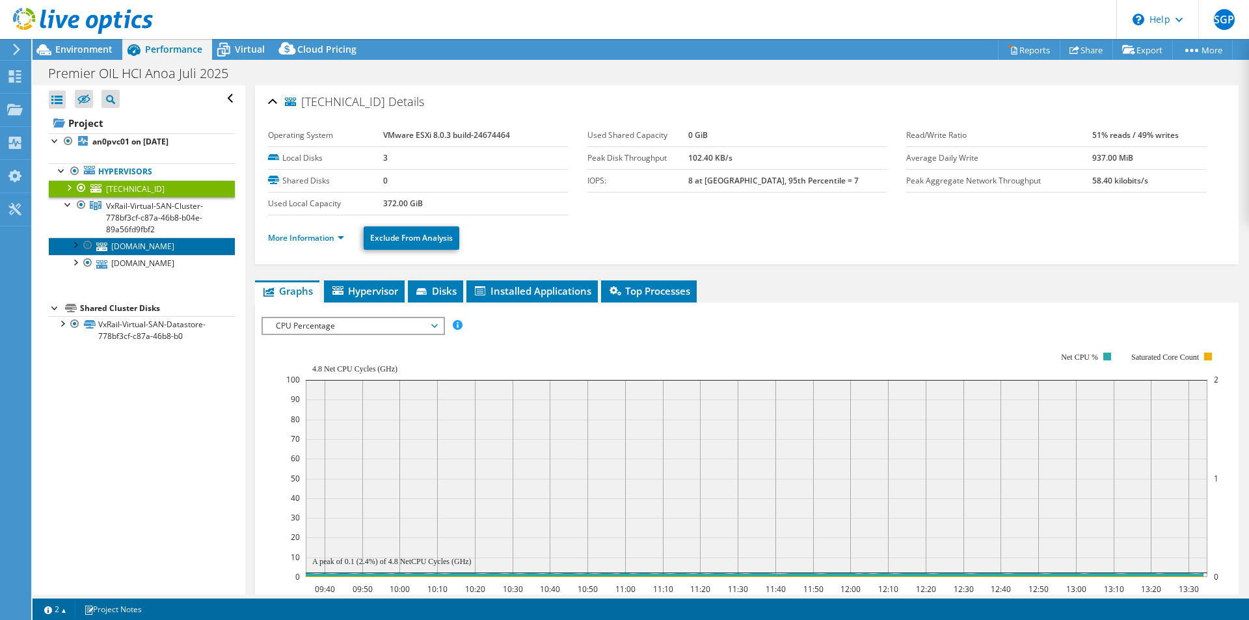
click at [180, 245] on link "an0pesx02.he.harbourenergy.com" at bounding box center [142, 245] width 186 height 17
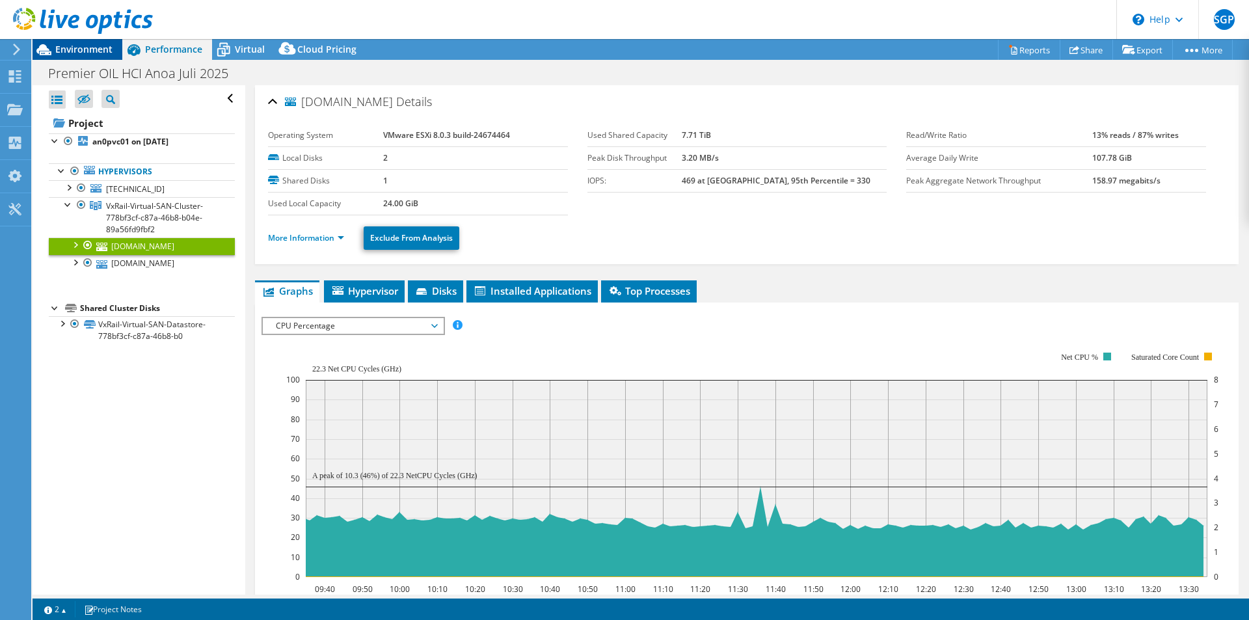
click at [77, 53] on span "Environment" at bounding box center [83, 49] width 57 height 12
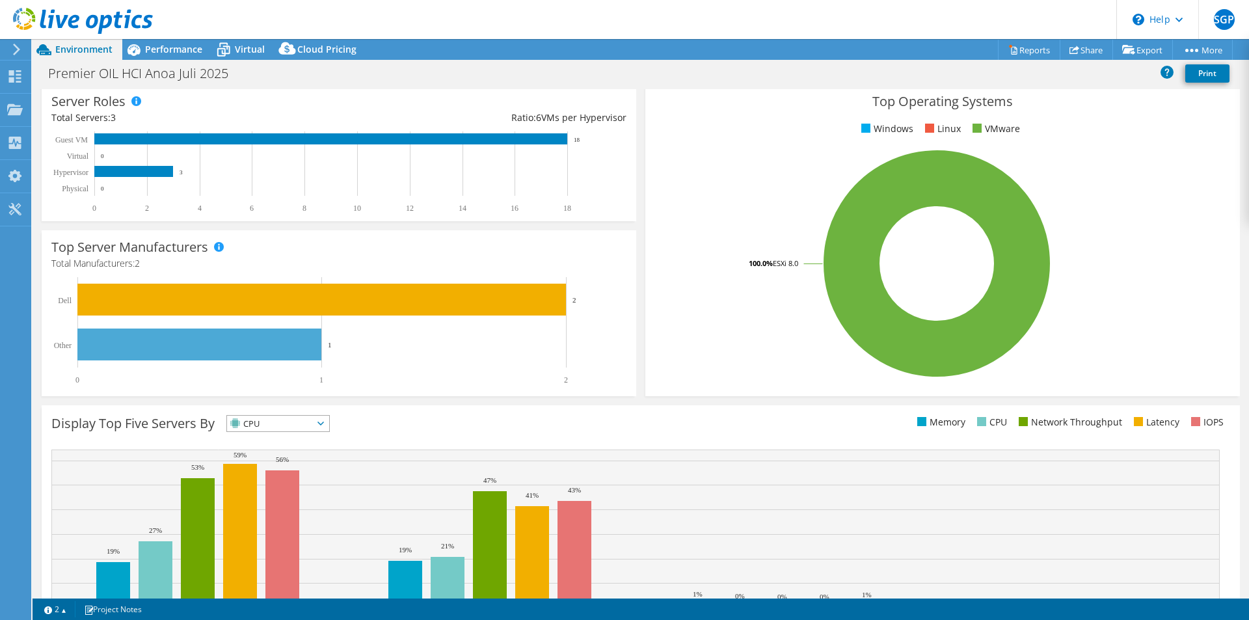
scroll to position [248, 0]
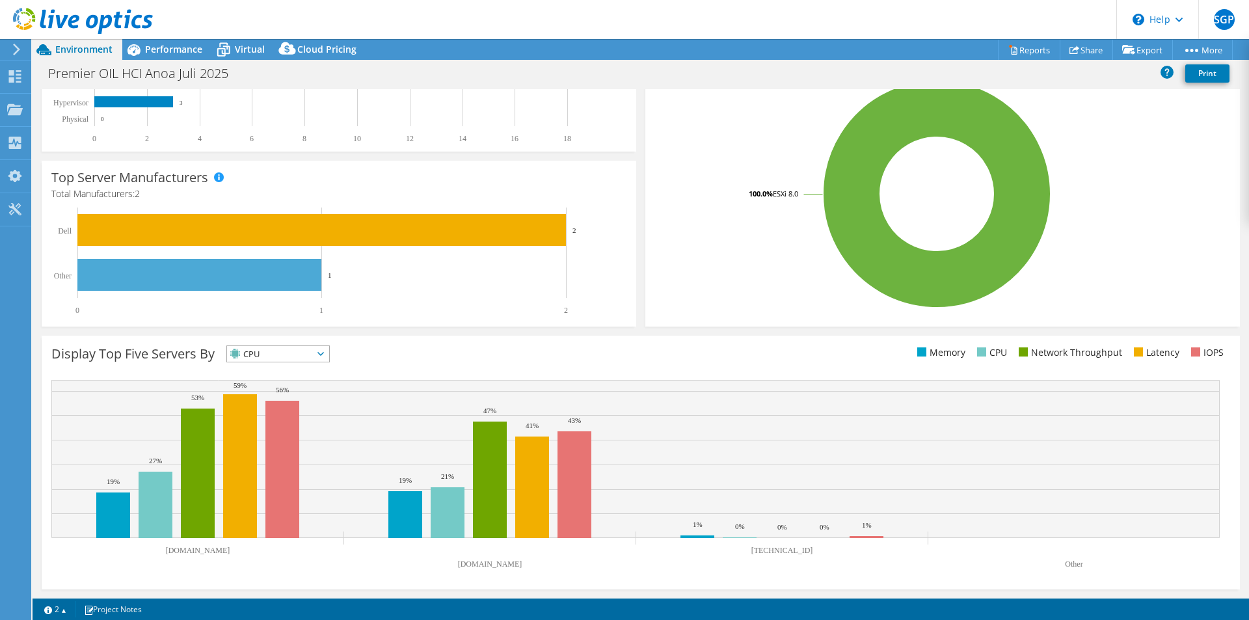
click at [295, 356] on span "CPU" at bounding box center [270, 354] width 86 height 16
click at [285, 389] on li "Memory" at bounding box center [278, 389] width 102 height 18
